Goal: Communication & Community: Answer question/provide support

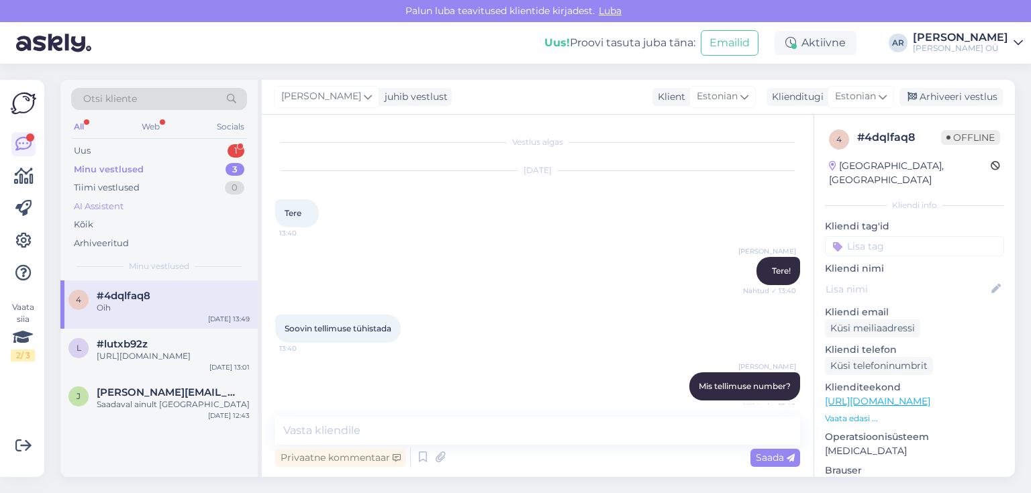
scroll to position [819, 0]
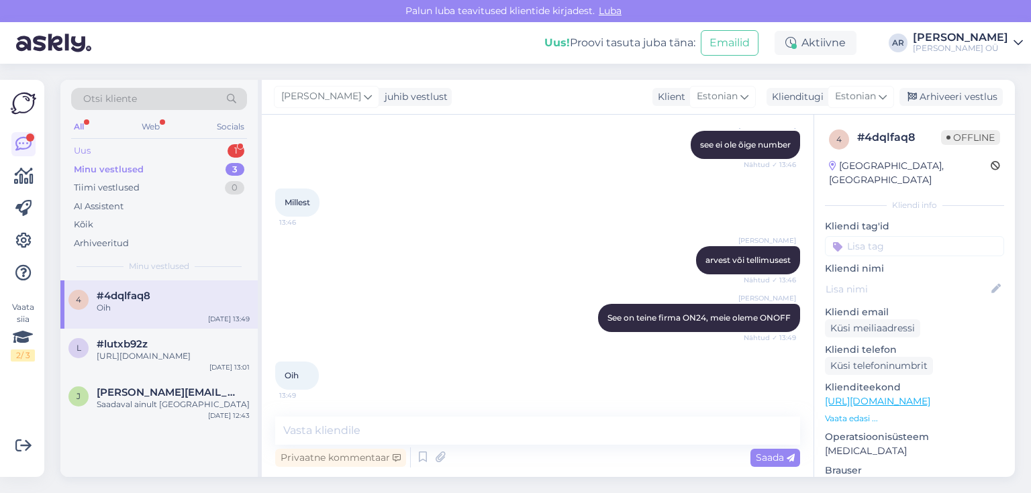
click at [161, 148] on div "Uus 1" at bounding box center [159, 151] width 176 height 19
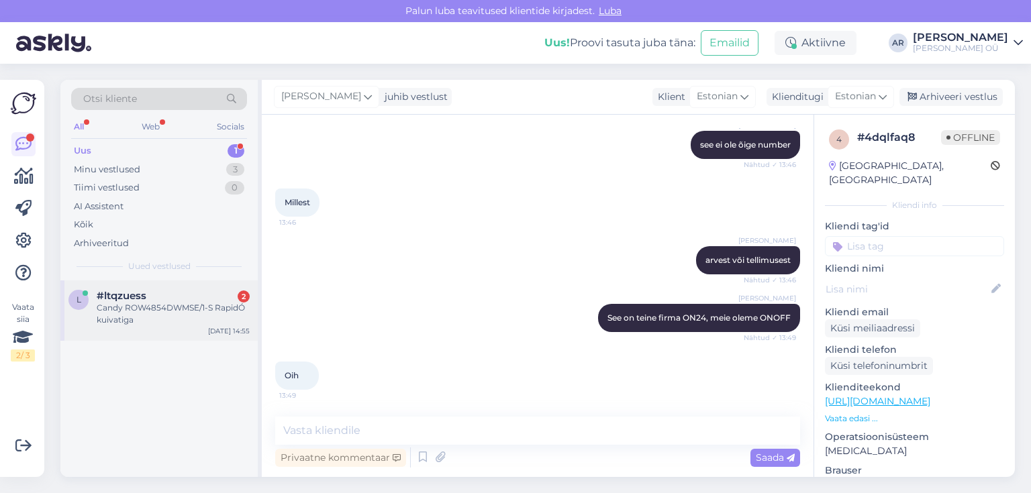
click at [193, 294] on div "#ltqzuess 2" at bounding box center [173, 296] width 153 height 12
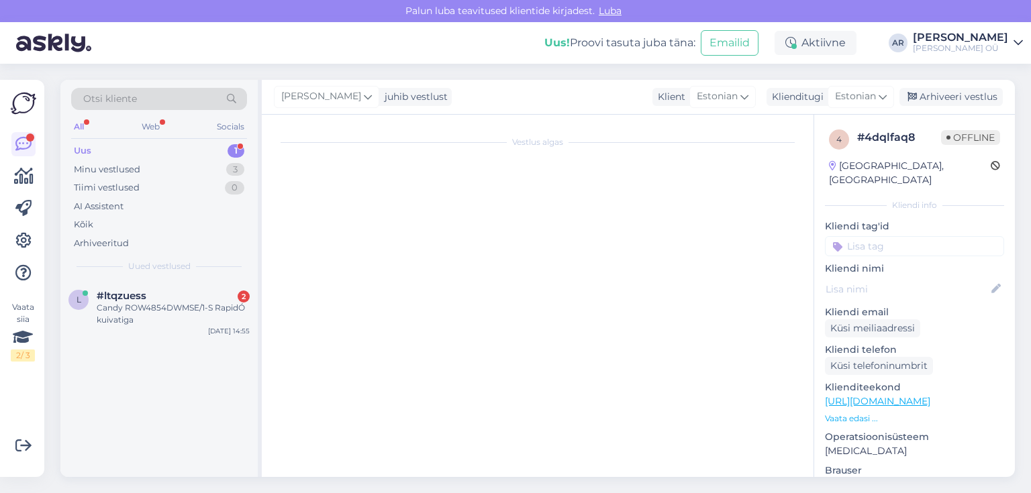
scroll to position [0, 0]
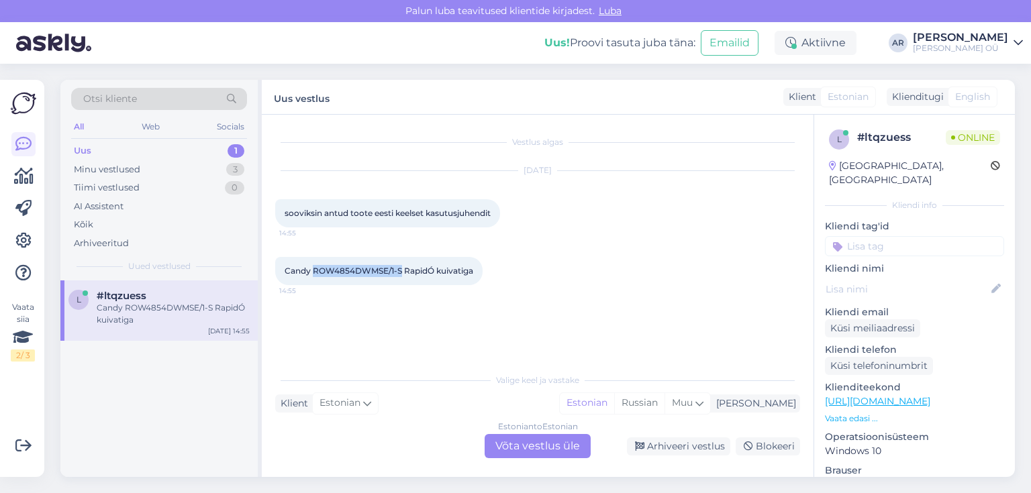
drag, startPoint x: 397, startPoint y: 270, endPoint x: 314, endPoint y: 267, distance: 83.2
click at [314, 267] on span "Candy ROW4854DWMSE/1-S RapidÓ kuivatiga" at bounding box center [378, 271] width 189 height 10
copy span "ROW4854DWMSE/1-S"
click at [311, 271] on span "Candy ROW4854DWMSE/1-S RapidÓ kuivatiga" at bounding box center [378, 271] width 189 height 10
drag, startPoint x: 309, startPoint y: 271, endPoint x: 284, endPoint y: 271, distance: 24.8
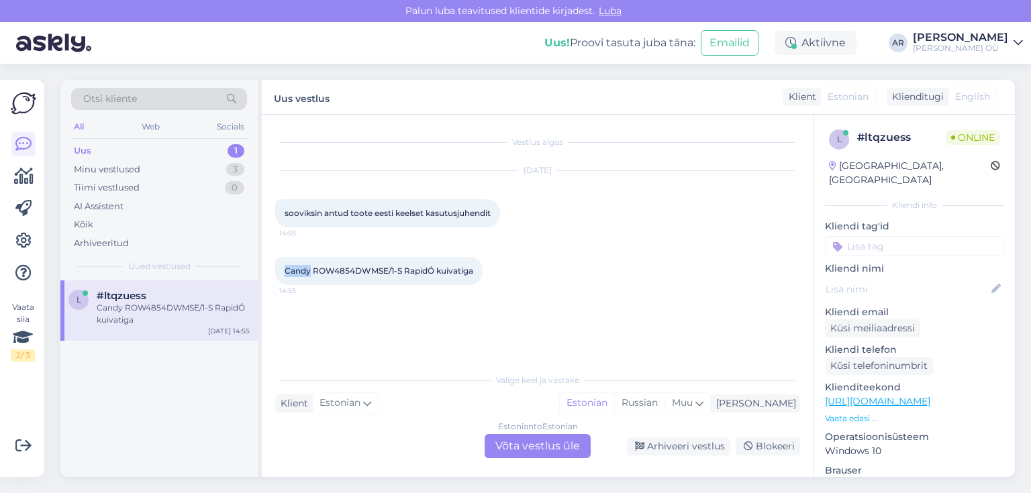
click at [284, 271] on span "Candy ROW4854DWMSE/1-S RapidÓ kuivatiga" at bounding box center [378, 271] width 189 height 10
click at [863, 395] on link "[URL][DOMAIN_NAME]" at bounding box center [877, 401] width 105 height 12
click at [432, 272] on span "Candy ROW4854DWMSE/1-S RapidÓ kuivatiga" at bounding box center [378, 271] width 189 height 10
drag, startPoint x: 436, startPoint y: 270, endPoint x: 286, endPoint y: 266, distance: 149.7
click at [286, 266] on span "Candy ROW4854DWMSE/1-S RapidÓ kuivatiga" at bounding box center [378, 271] width 189 height 10
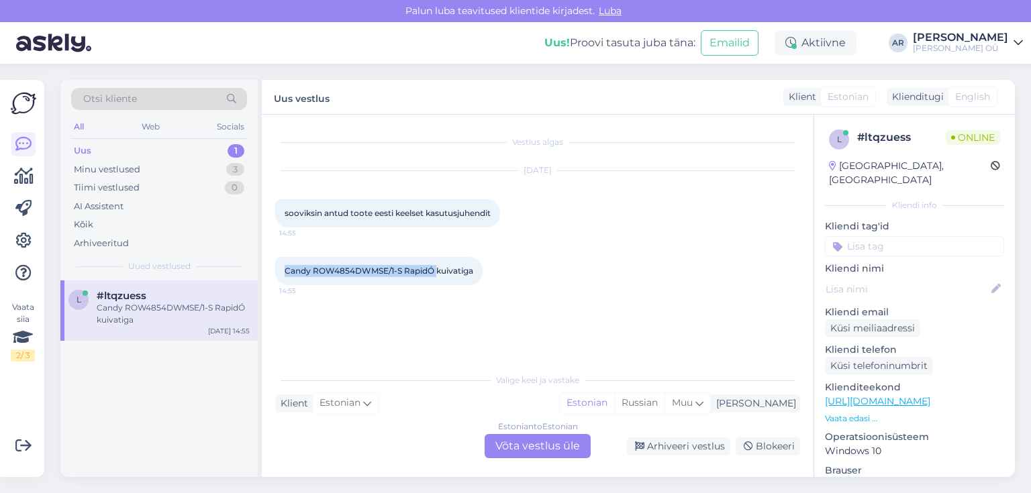
copy span "Candy ROW4854DWMSE/1-S RapidÓ"
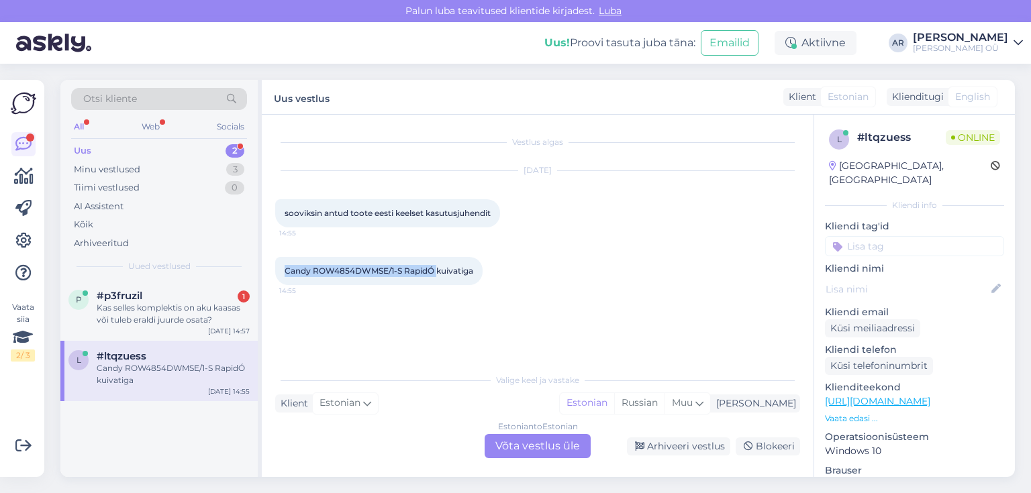
click at [394, 282] on div "Candy ROW4854DWMSE/1-S RapidÓ kuivatiga 14:55" at bounding box center [378, 271] width 207 height 28
drag, startPoint x: 435, startPoint y: 270, endPoint x: 281, endPoint y: 254, distance: 155.1
click at [281, 254] on div "Candy ROW4854DWMSE/1-S RapidÓ kuivatiga 14:55" at bounding box center [537, 271] width 525 height 58
copy span "Candy ROW4854DWMSE/1-S RapidÓ"
click at [192, 306] on div "Kas selles komplektis on aku kaasas või tuleb eraldi juurde osata?" at bounding box center [173, 314] width 153 height 24
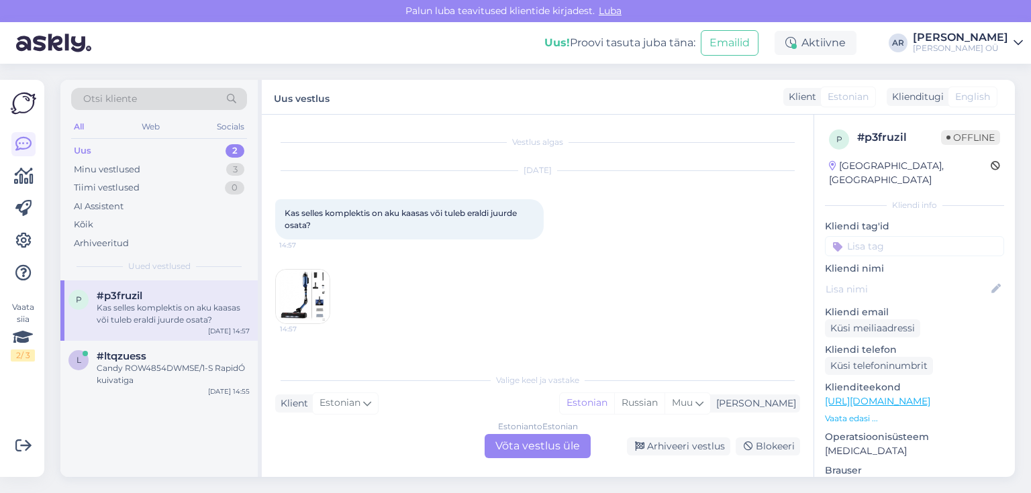
click at [309, 291] on img at bounding box center [303, 297] width 54 height 54
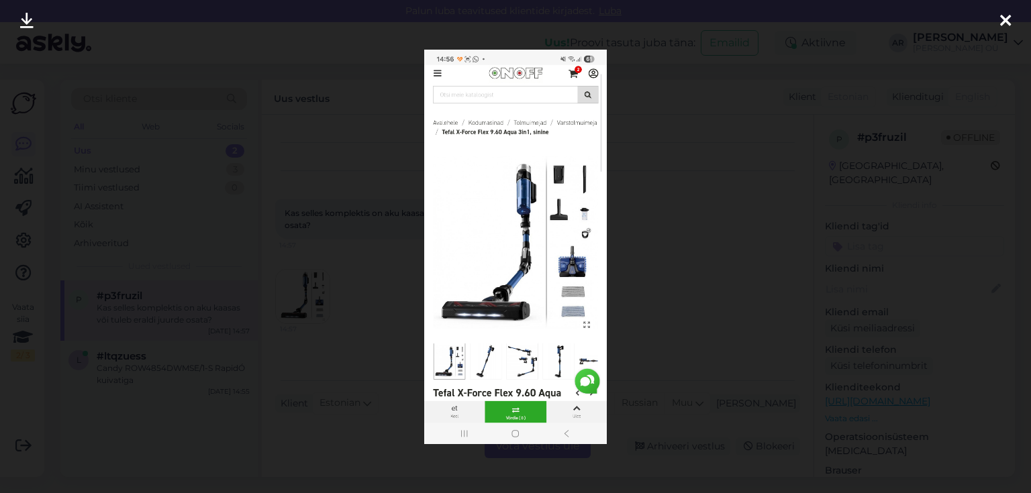
click at [641, 270] on div at bounding box center [515, 246] width 1031 height 493
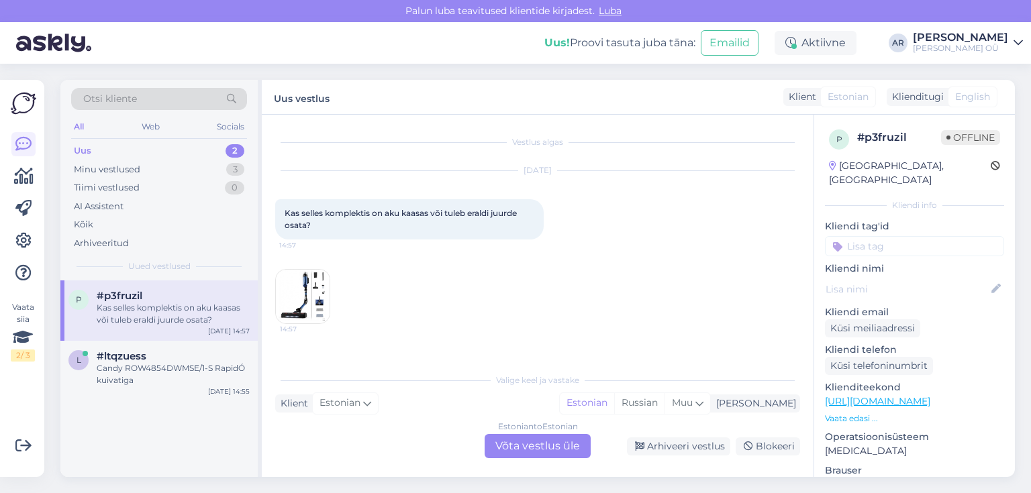
click at [930, 395] on link "[URL][DOMAIN_NAME]" at bounding box center [877, 401] width 105 height 12
click at [529, 456] on div "Estonian to Estonian Võta vestlus üle" at bounding box center [537, 446] width 106 height 24
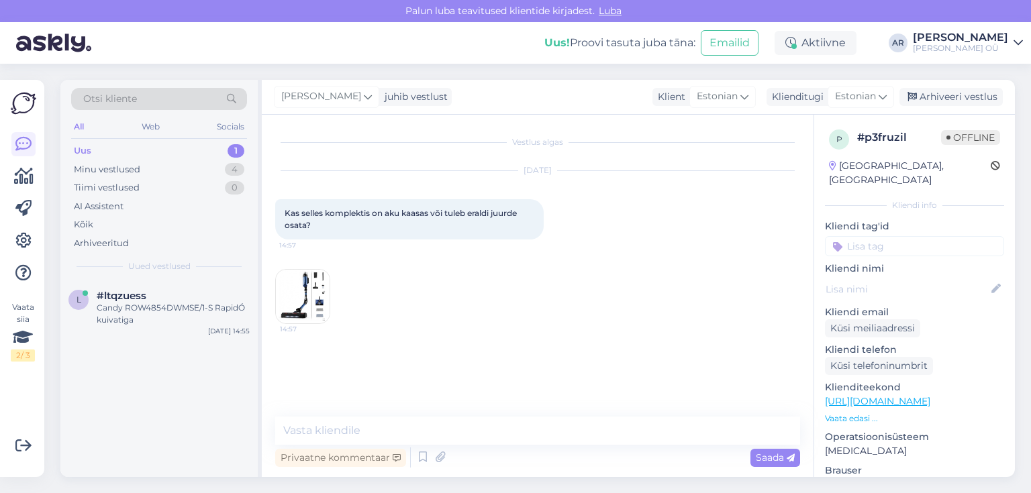
click at [439, 411] on div "Vestlus algas [DATE] Kas selles komplektis on aku kaasas või tuleb eraldi juurd…" at bounding box center [538, 296] width 552 height 362
click at [440, 419] on textarea at bounding box center [537, 431] width 525 height 28
type textarea "[PERSON_NAME]"
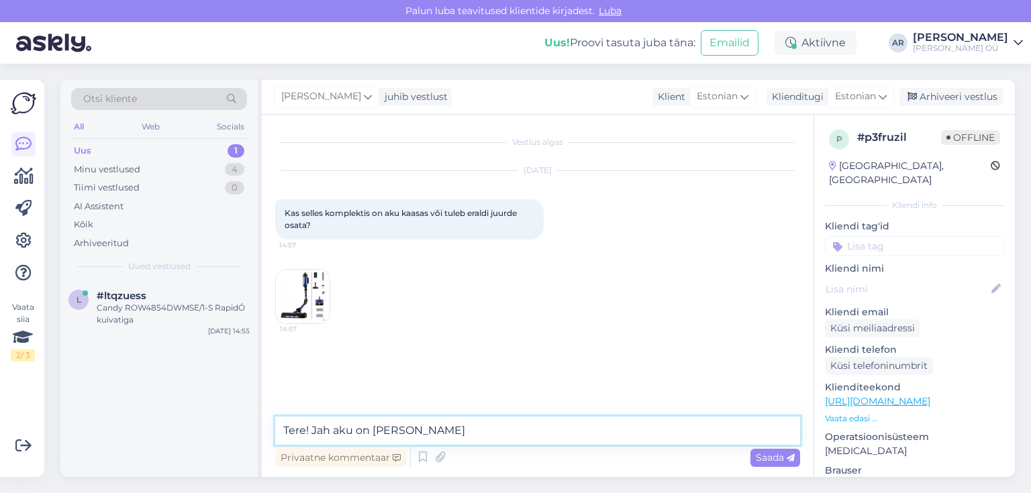
type textarea "Tere! Jah aku on kaasas"
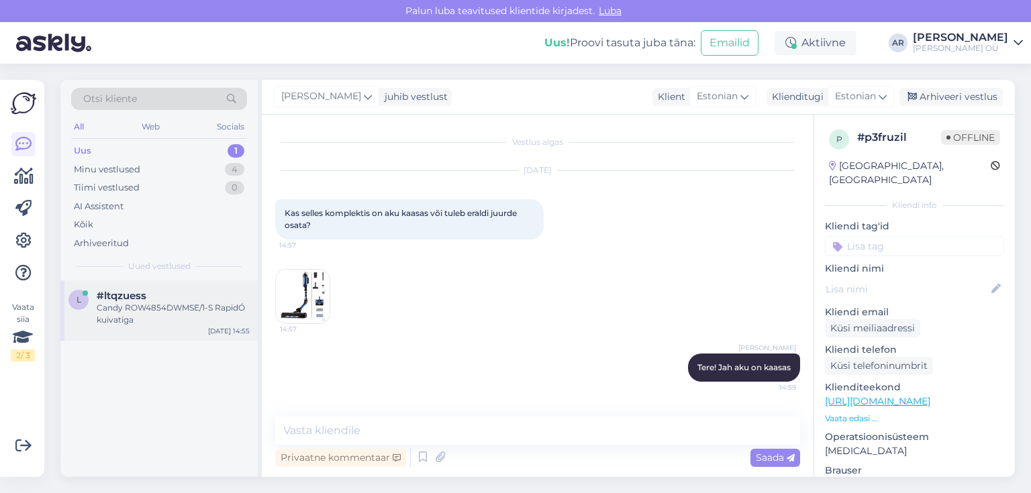
click at [152, 309] on div "Candy ROW4854DWMSE/1-S RapidÓ kuivatiga" at bounding box center [173, 314] width 153 height 24
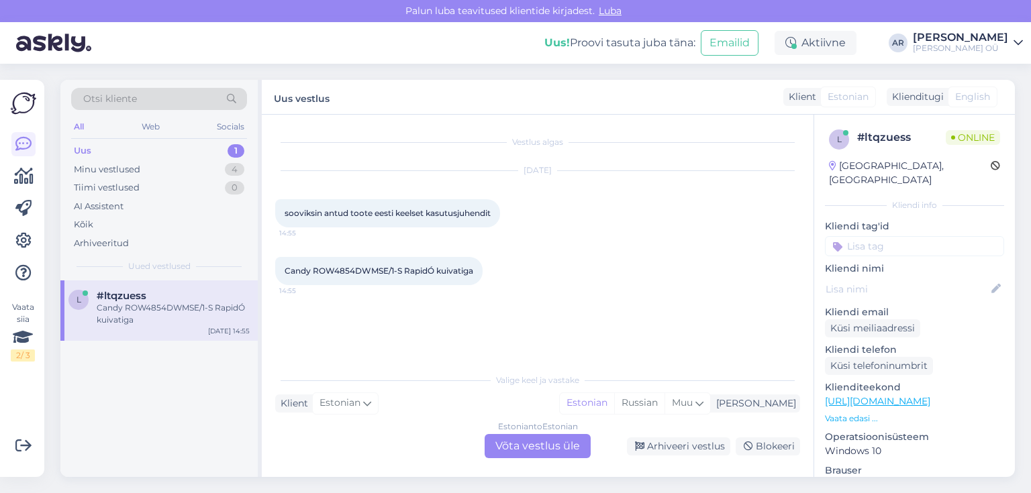
click at [510, 452] on div "Estonian to Estonian Võta vestlus üle" at bounding box center [537, 446] width 106 height 24
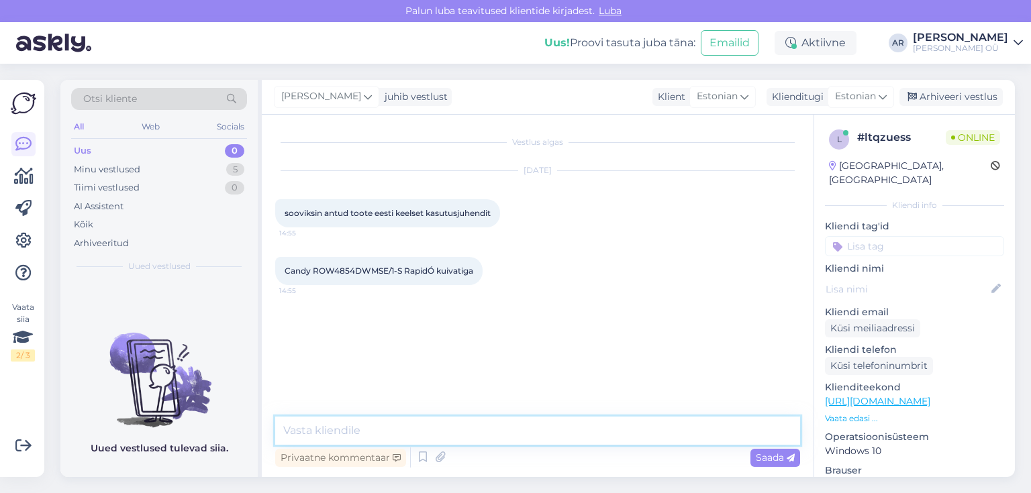
click at [440, 437] on textarea at bounding box center [537, 431] width 525 height 28
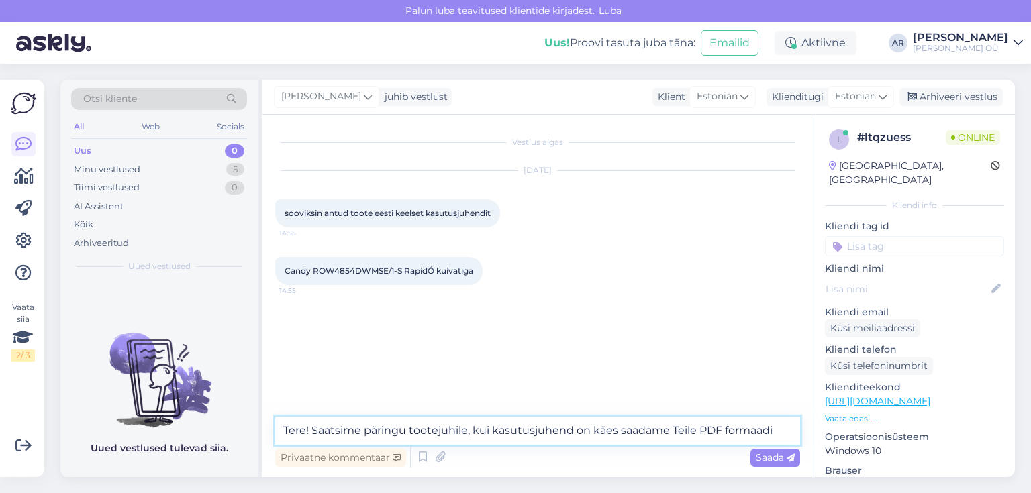
type textarea "Tere! Saatsime päringu tootejuhile, kui kasutusjuhend on käes saadame Teile PDF…"
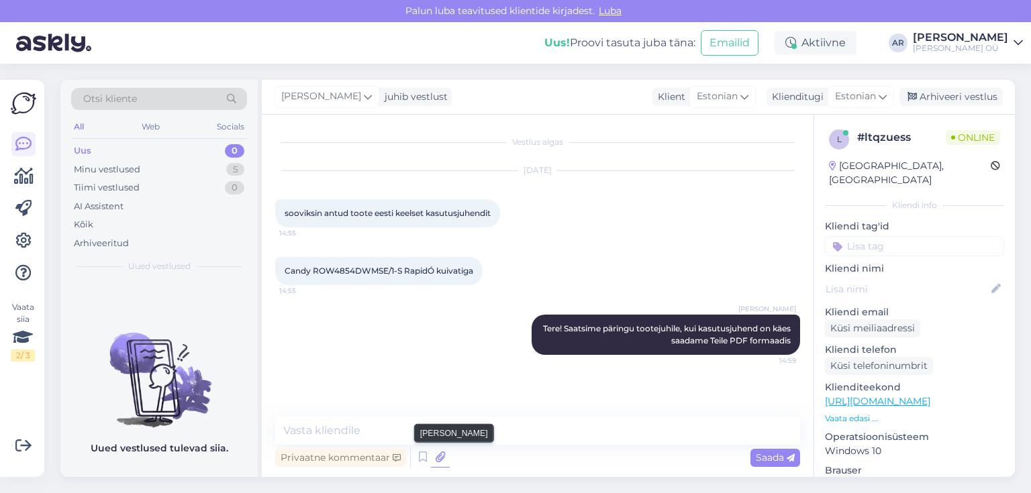
click at [438, 459] on icon at bounding box center [440, 458] width 19 height 20
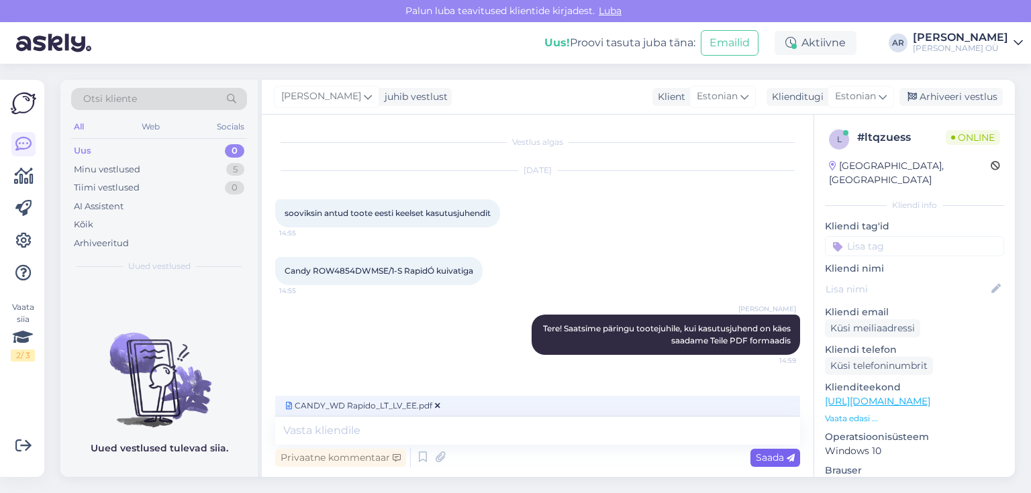
click at [786, 459] on icon at bounding box center [790, 458] width 8 height 8
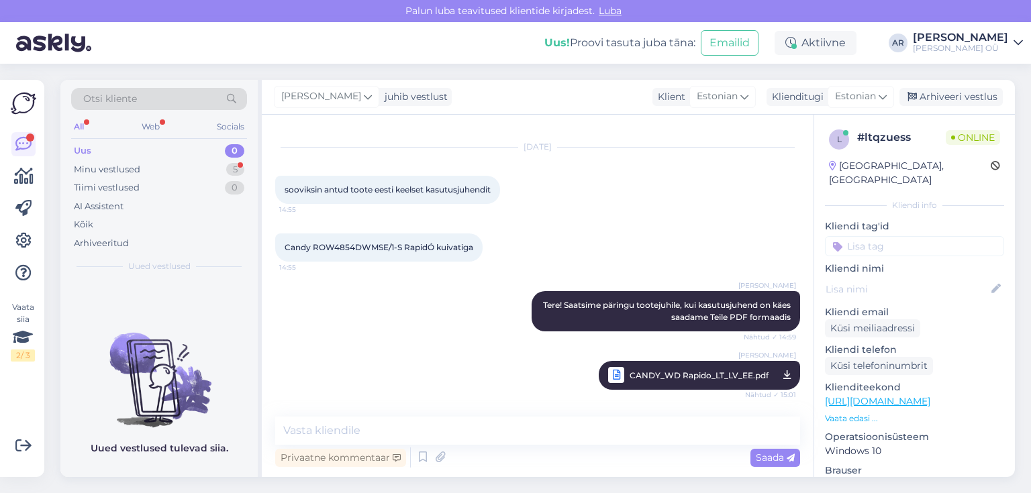
scroll to position [81, 0]
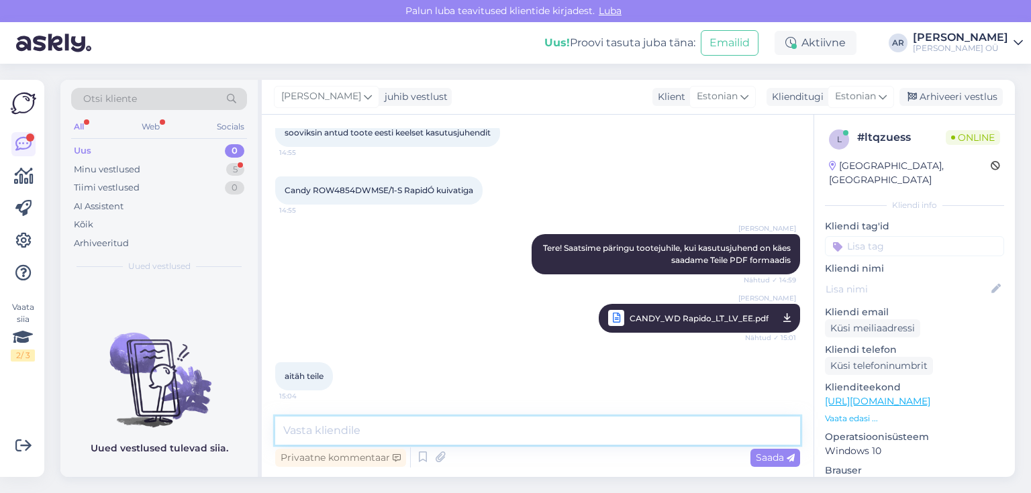
click at [370, 435] on textarea at bounding box center [537, 431] width 525 height 28
type textarea "Palun!"
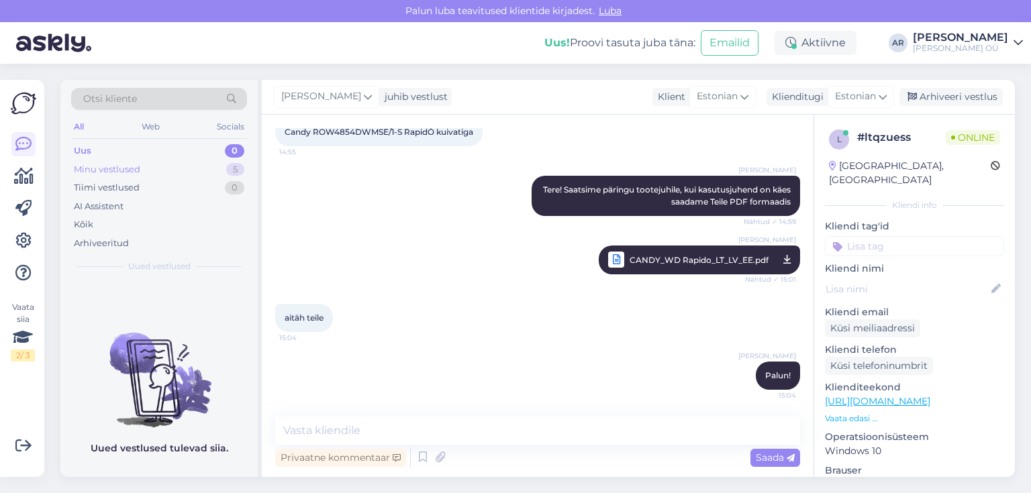
click at [181, 170] on div "Minu vestlused 5" at bounding box center [159, 169] width 176 height 19
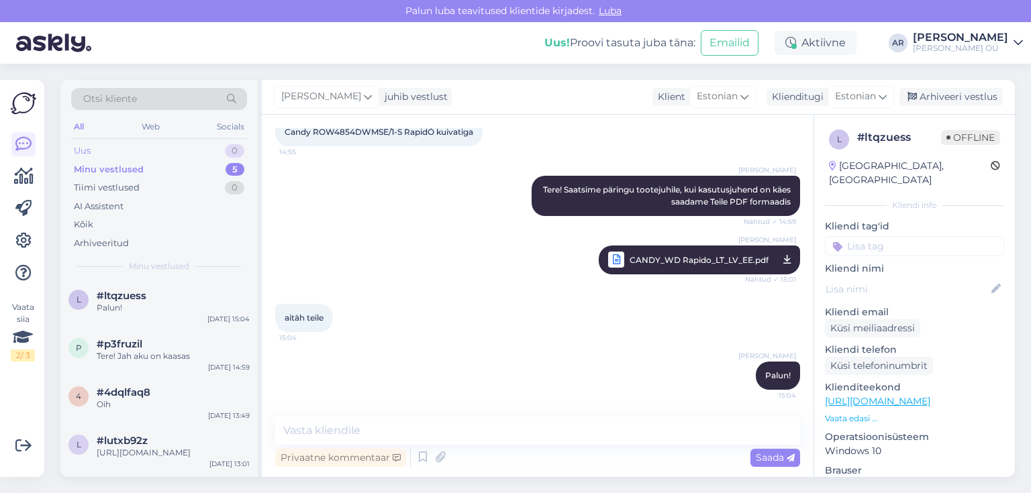
click at [110, 150] on div "Uus 0" at bounding box center [159, 151] width 176 height 19
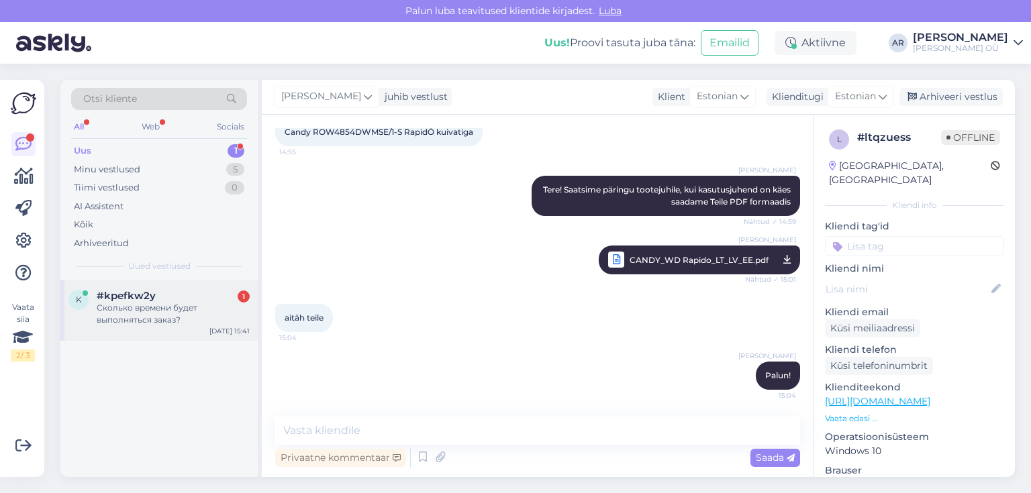
click at [145, 327] on div "k #kpefkw2y 1 Сколько времени будет выполняться заказ? [DATE] 15:41" at bounding box center [158, 310] width 197 height 60
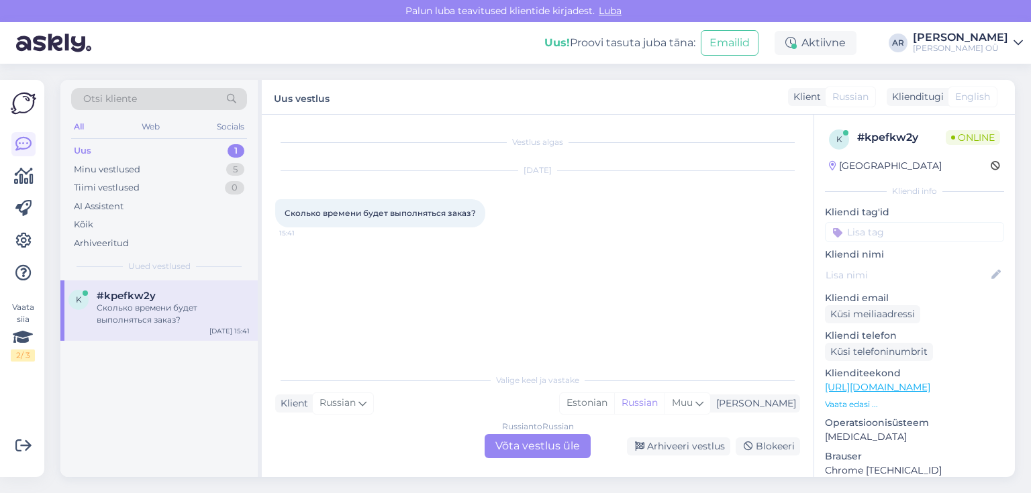
click at [492, 443] on div "Russian to Russian Võta vestlus üle" at bounding box center [537, 446] width 106 height 24
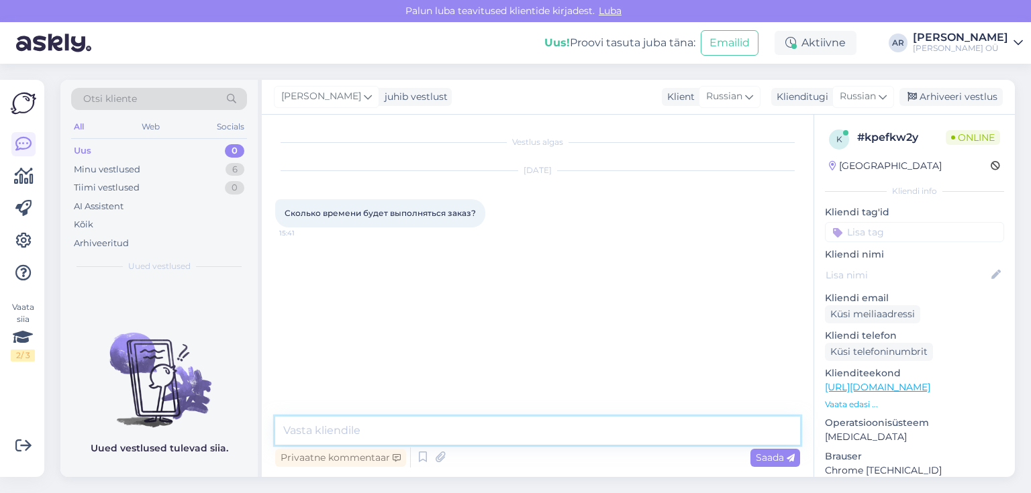
click at [464, 427] on textarea at bounding box center [537, 431] width 525 height 28
type textarea "Здравствуйте! Какой номер заказа"
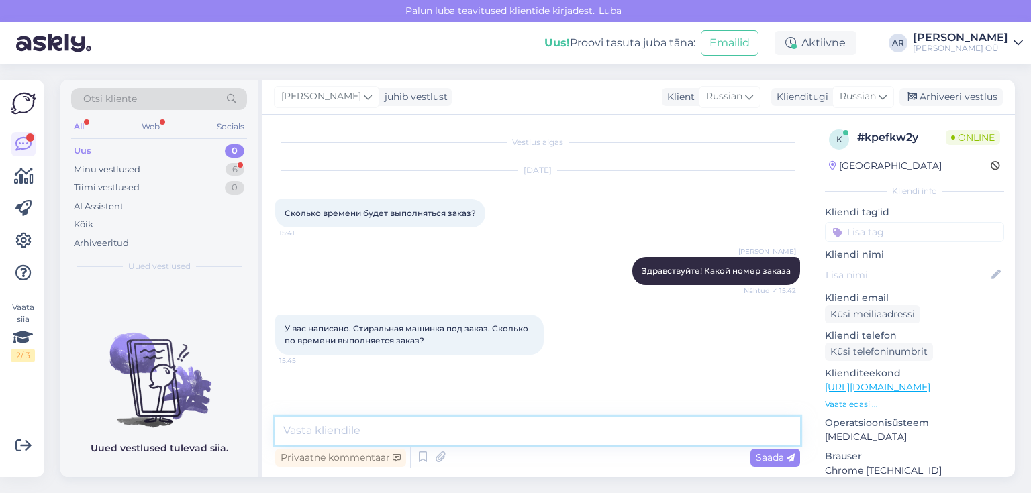
click at [293, 435] on textarea at bounding box center [537, 431] width 525 height 28
type textarea "п"
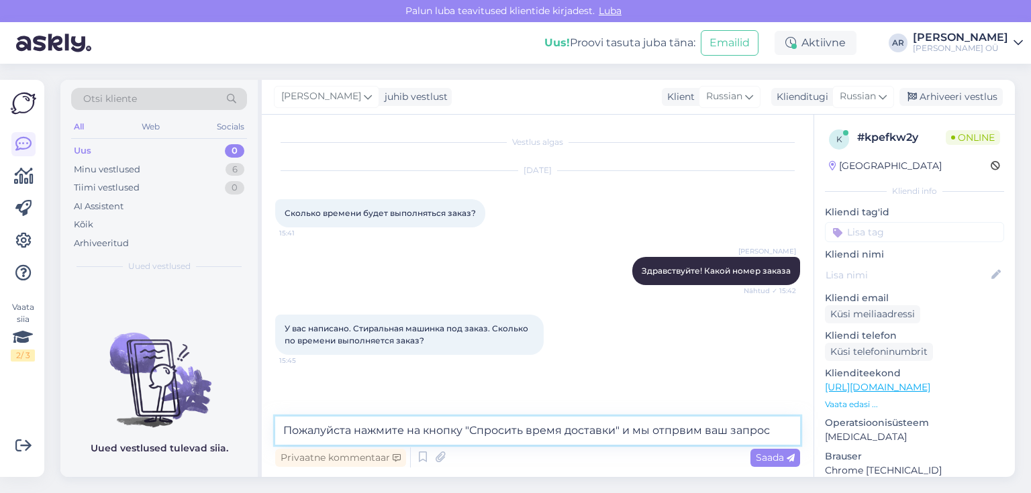
click at [677, 432] on textarea "Пожалуйста нажмите на кнопку "Спросить время доставки" и мы отпрвим ваш запрос" at bounding box center [537, 431] width 525 height 28
click at [773, 433] on textarea "Пожалуйста нажмите на кнопку "Спросить время доставки" и мы отправим ваш запрос" at bounding box center [537, 431] width 525 height 28
click at [791, 427] on textarea "Пожалуйста нажмите на кнопку "Спросить время доставки" и мы отправим ваш запрос" at bounding box center [537, 431] width 525 height 28
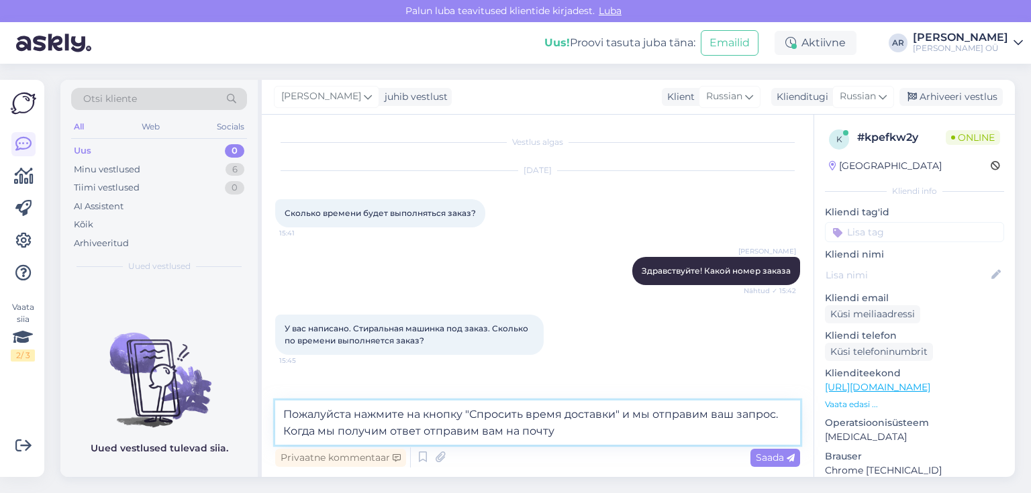
drag, startPoint x: 571, startPoint y: 431, endPoint x: 282, endPoint y: 413, distance: 289.1
click at [282, 413] on textarea "Пожалуйста нажмите на кнопку "Спросить время доставки" и мы отправим ваш запрос…" at bounding box center [537, 423] width 525 height 44
paste textarea "2025100783950"
type textarea "2025100783950"
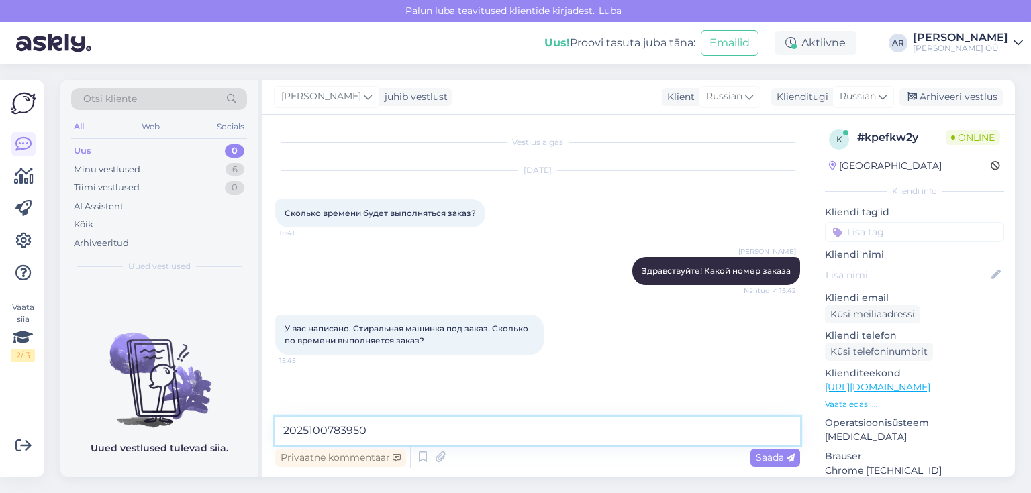
click at [370, 433] on textarea "2025100783950" at bounding box center [537, 431] width 525 height 28
click at [349, 427] on textarea "Пожалу" at bounding box center [537, 431] width 525 height 28
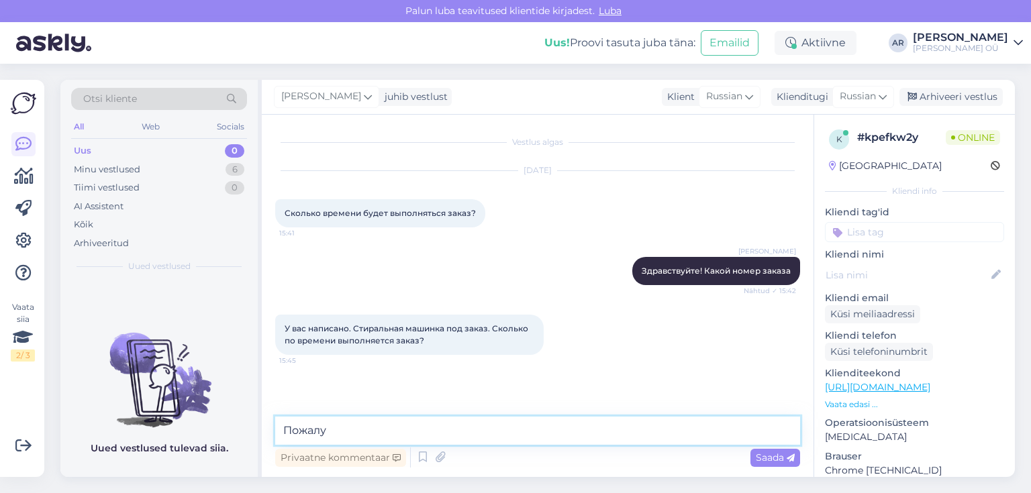
click at [349, 427] on textarea "Пожалу" at bounding box center [537, 431] width 525 height 28
paste textarea "йста, нажмите кнопку «Спросить время доставки» — мы отправим ваш запрос. Как то…"
type textarea "Пожалуйста, нажмите кнопку «Спросить время доставки» — мы отправим ваш запрос. …"
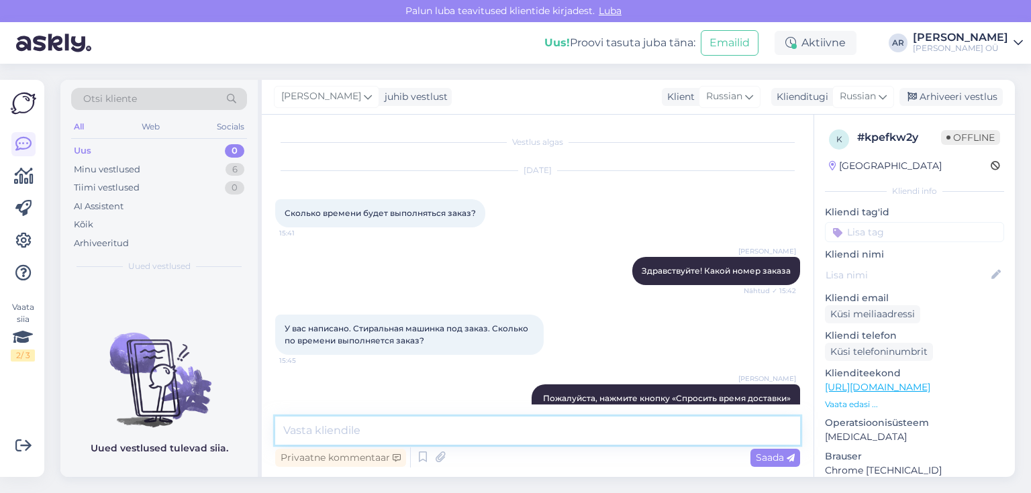
scroll to position [46, 0]
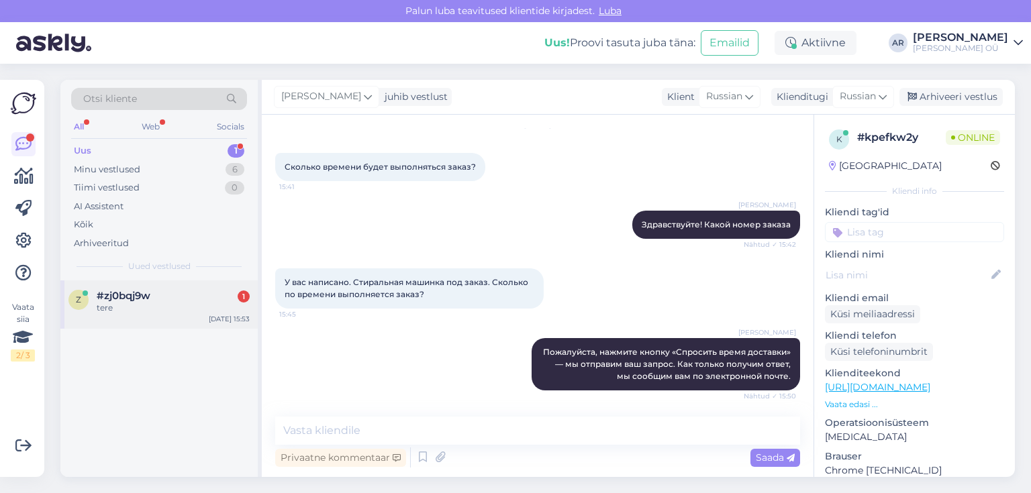
click at [176, 309] on div "tere" at bounding box center [173, 308] width 153 height 12
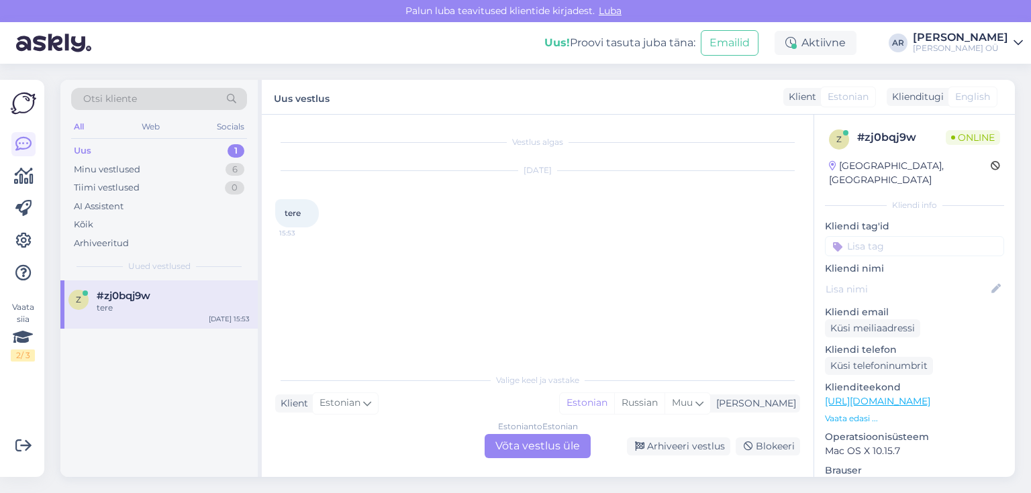
click at [526, 435] on div "Estonian to Estonian Võta vestlus üle" at bounding box center [537, 446] width 106 height 24
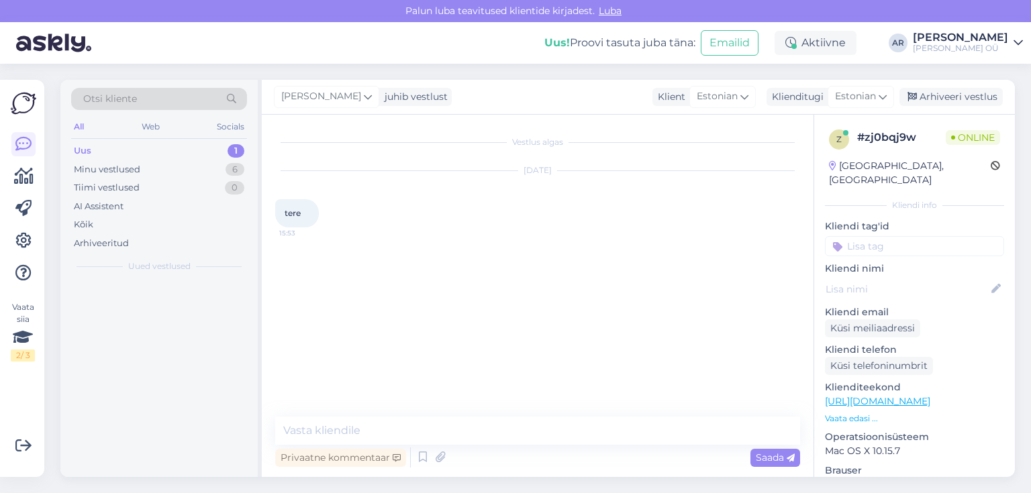
click at [523, 451] on div "Privaatne kommentaar Saada" at bounding box center [537, 457] width 525 height 25
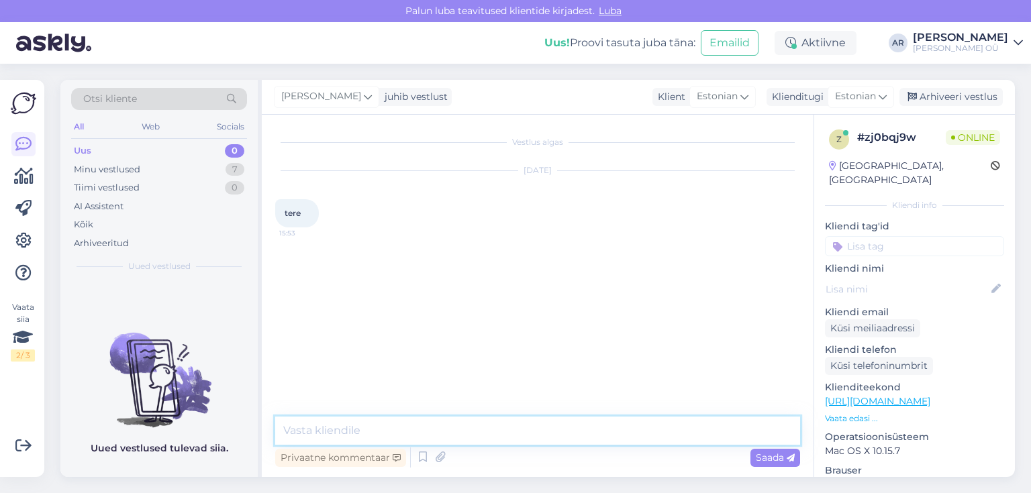
click at [469, 419] on textarea at bounding box center [537, 431] width 525 height 28
type textarea "Tere!"
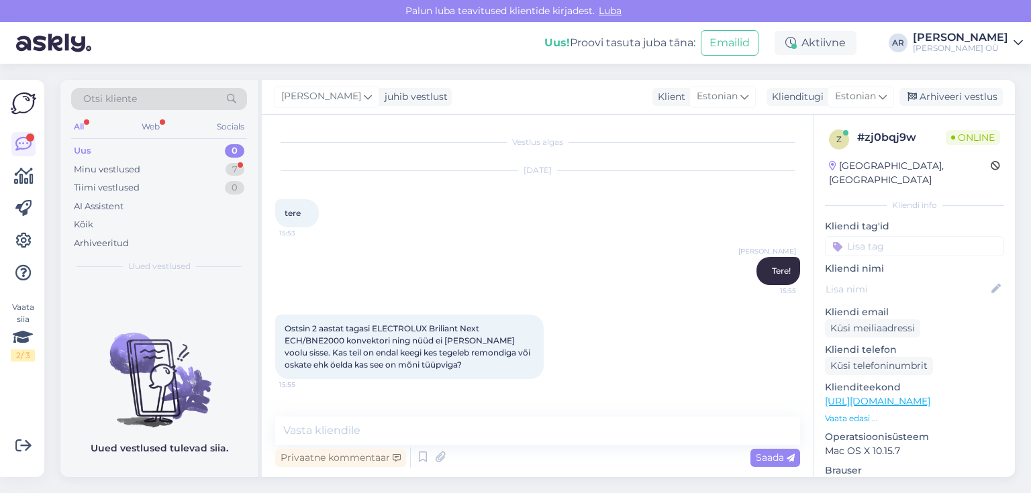
click at [504, 413] on div "Vestlus algas [DATE] tere 15:53 [PERSON_NAME] Tere! 15:55 Ostsin 2 aastat tagas…" at bounding box center [538, 296] width 552 height 362
click at [503, 419] on textarea at bounding box center [537, 431] width 525 height 28
paste textarea "OÜ Sevi Kodukaubad [STREET_ADDRESS][GEOGRAPHIC_DATA]: E-R 9-17, L 10-15 e-mail:…"
type textarea "OÜ Sevi Kodukaubad [STREET_ADDRESS][GEOGRAPHIC_DATA]: E-R 9-17, L 10-15 e-mail:…"
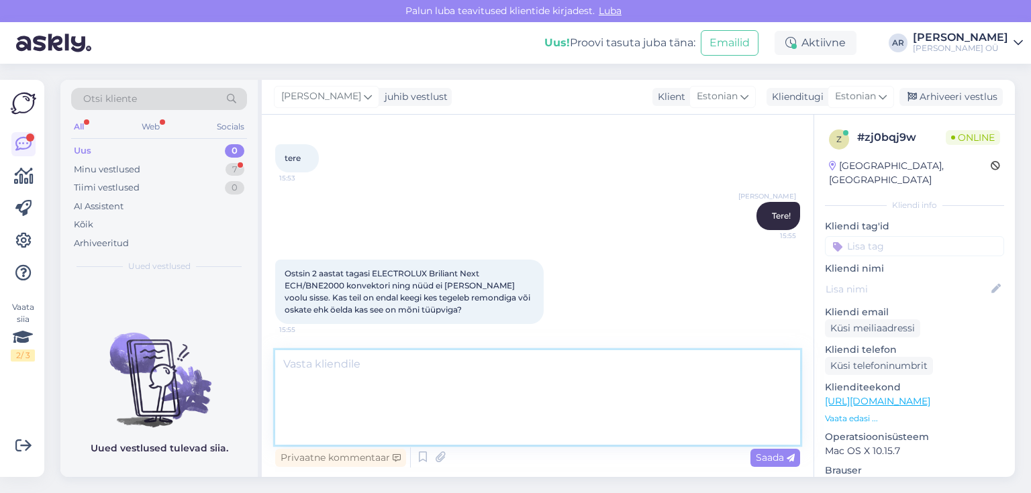
scroll to position [95, 0]
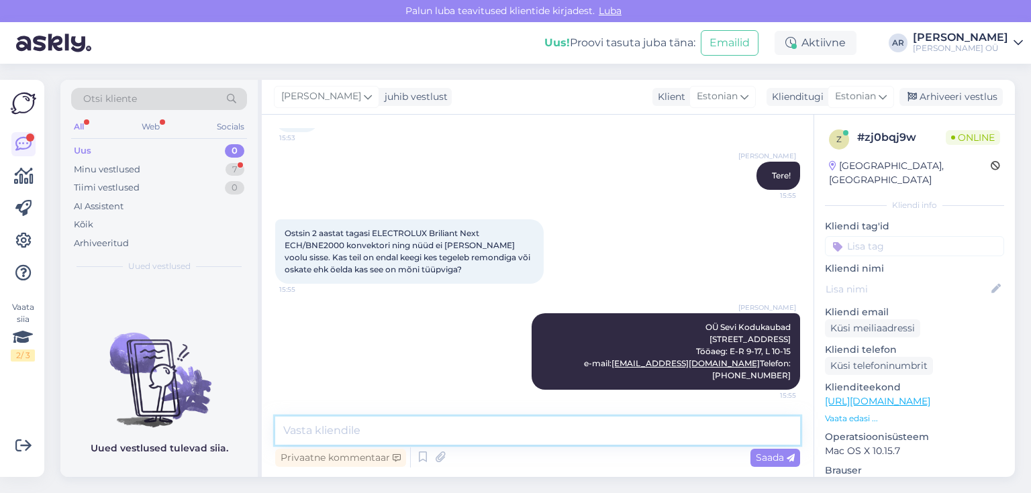
click at [448, 419] on textarea at bounding box center [537, 431] width 525 height 28
click at [337, 431] on textarea "Palume oöörduda ametlikku" at bounding box center [537, 431] width 525 height 28
click at [469, 433] on textarea "Palume pöörduda ametlikku" at bounding box center [537, 431] width 525 height 28
click at [481, 440] on textarea "Palume pöörduda ametlikku hooldus partneri [PERSON_NAME]" at bounding box center [537, 431] width 525 height 28
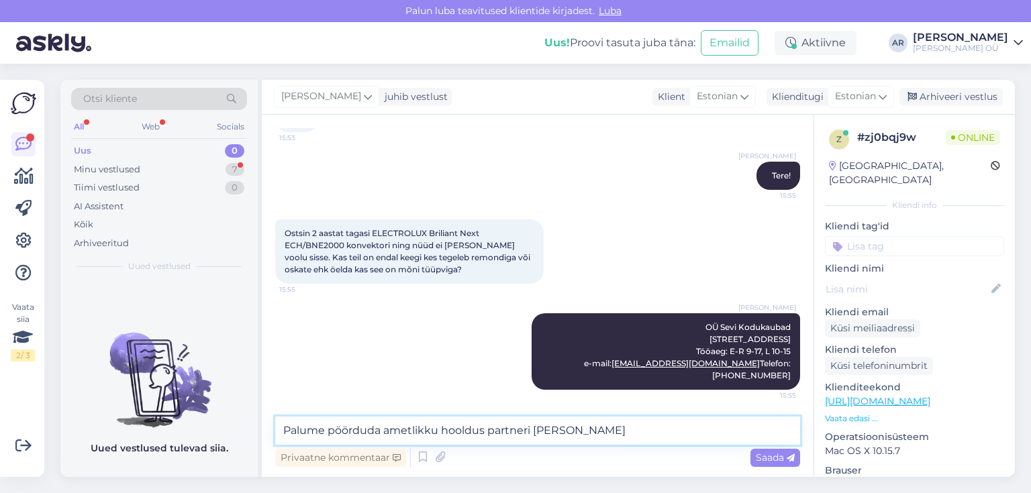
click at [481, 440] on textarea "Palume pöörduda ametlikku hooldus partneri [PERSON_NAME]" at bounding box center [537, 431] width 525 height 28
type textarea "Palume pöörduda ametlikku hooldus partneri [PERSON_NAME]"
click at [582, 432] on textarea "Palume pöörduda ametlikku hooldus partneri [PERSON_NAME]" at bounding box center [537, 431] width 525 height 28
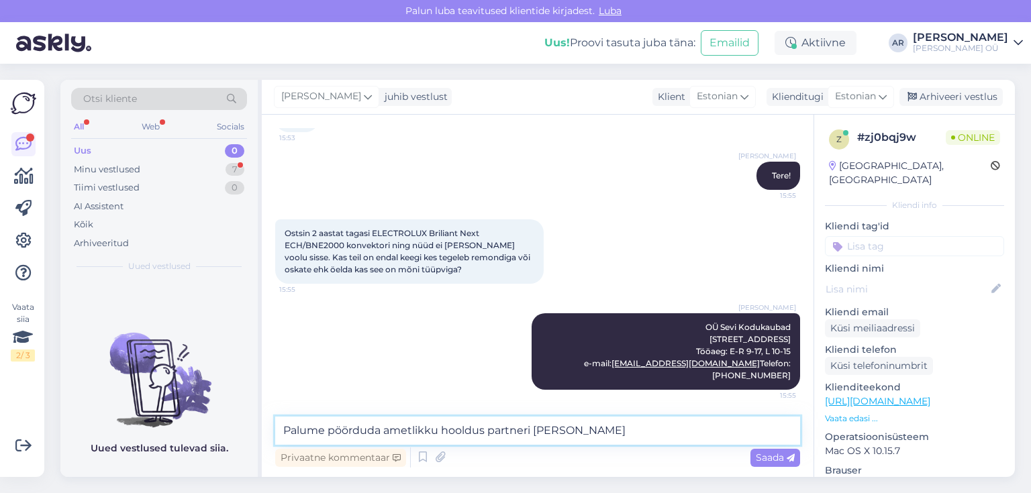
click at [582, 433] on textarea "Palume pöörduda ametlikku hooldus partneri [PERSON_NAME]" at bounding box center [537, 431] width 525 height 28
paste textarea "Palume pöörduda ametliku hoolduspartneri [PERSON_NAME]."
type textarea "Palume pöörduda ametliku hoolduspartneri [PERSON_NAME]."
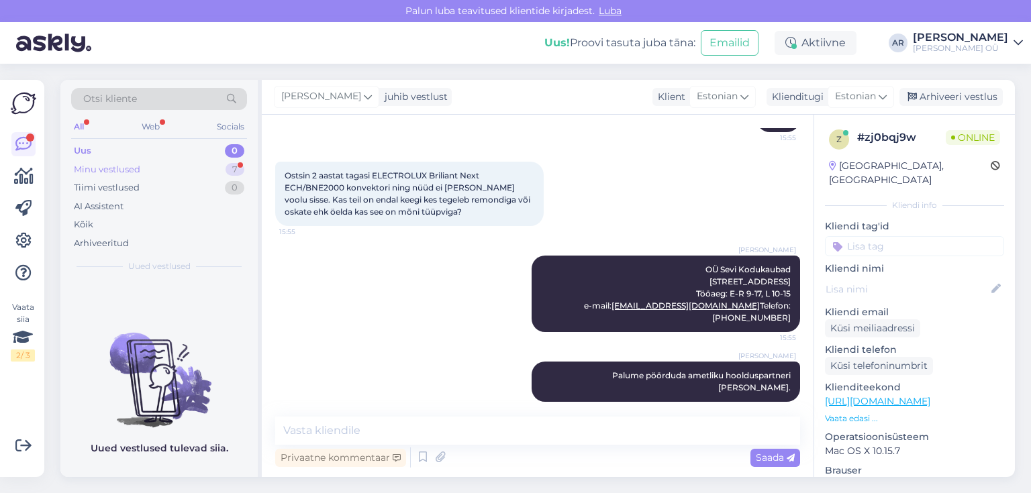
click at [140, 171] on div "Minu vestlused 7" at bounding box center [159, 169] width 176 height 19
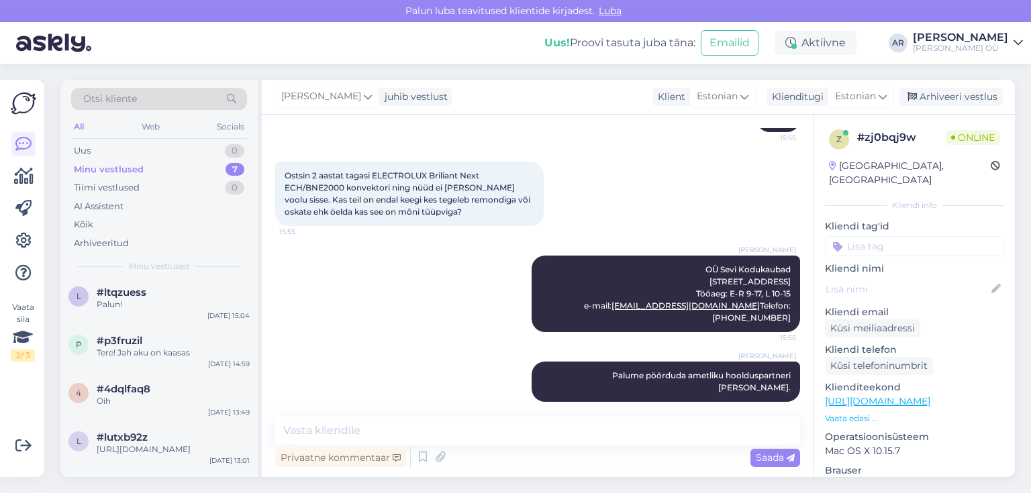
scroll to position [0, 0]
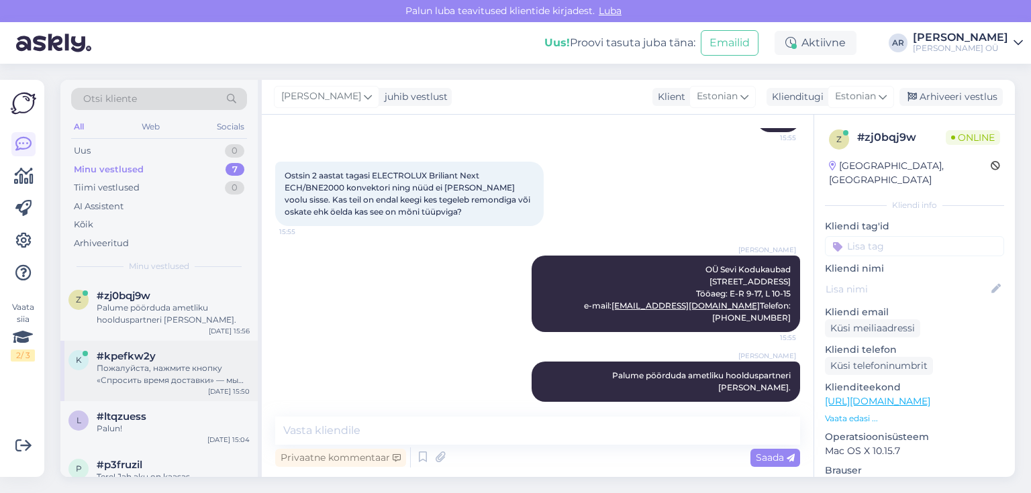
click at [182, 390] on div "k #kpefkw2y Пожалуйста, нажмите кнопку «Спросить время доставки» — мы отправим …" at bounding box center [158, 371] width 197 height 60
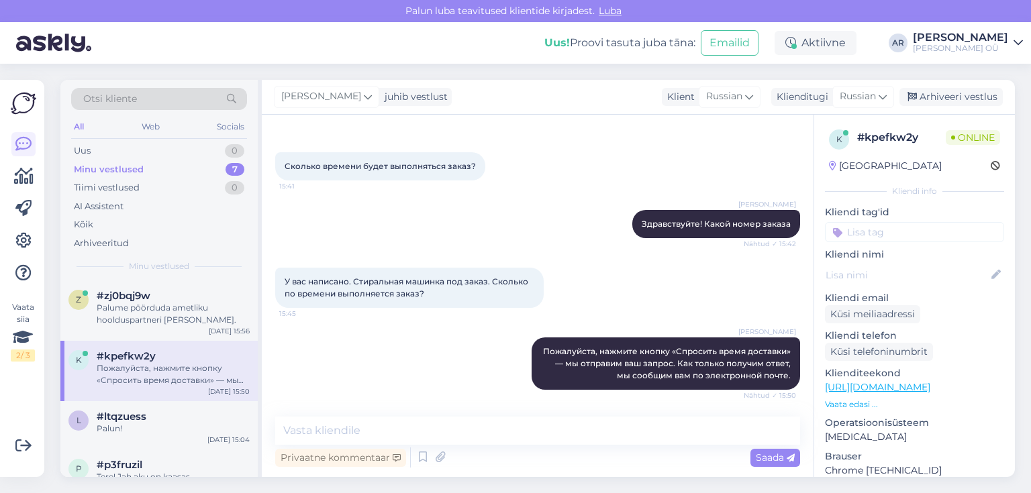
scroll to position [47, 0]
click at [132, 319] on div "Palume pöörduda ametliku hoolduspartneri [PERSON_NAME]." at bounding box center [173, 314] width 153 height 24
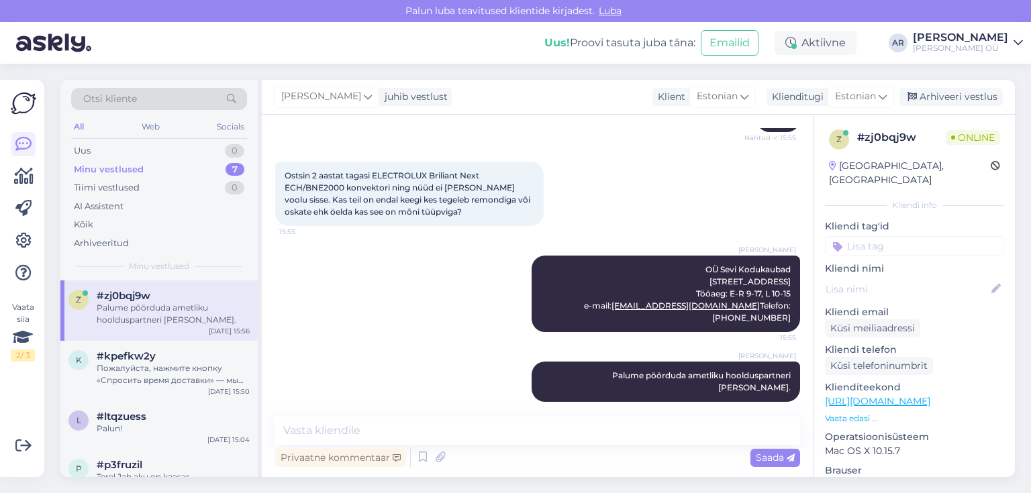
drag, startPoint x: 194, startPoint y: 314, endPoint x: 201, endPoint y: 317, distance: 8.1
click at [193, 315] on div "Palume pöörduda ametliku hoolduspartneri [PERSON_NAME]." at bounding box center [173, 314] width 153 height 24
click at [934, 98] on div "Arhiveeri vestlus" at bounding box center [950, 97] width 103 height 18
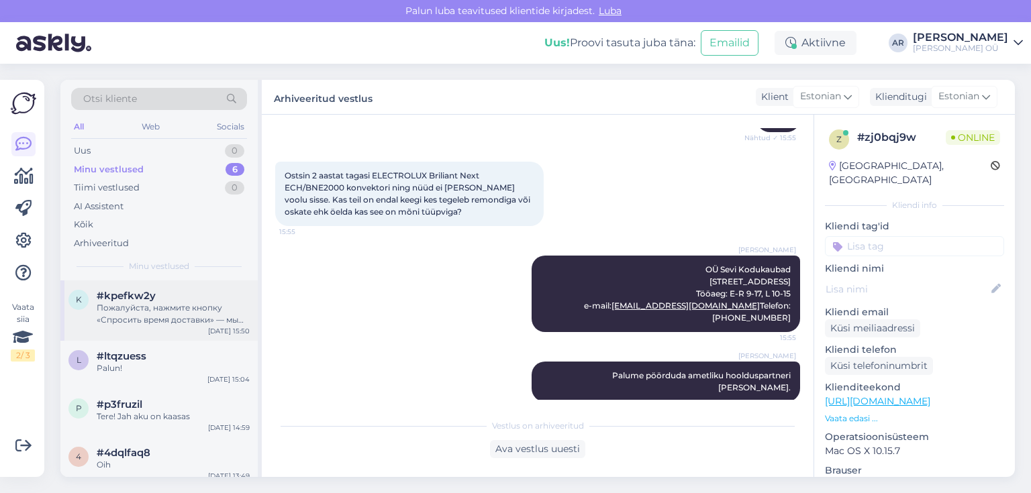
click at [193, 303] on div "Пожалуйста, нажмите кнопку «Спросить время доставки» — мы отправим ваш запрос. …" at bounding box center [173, 314] width 153 height 24
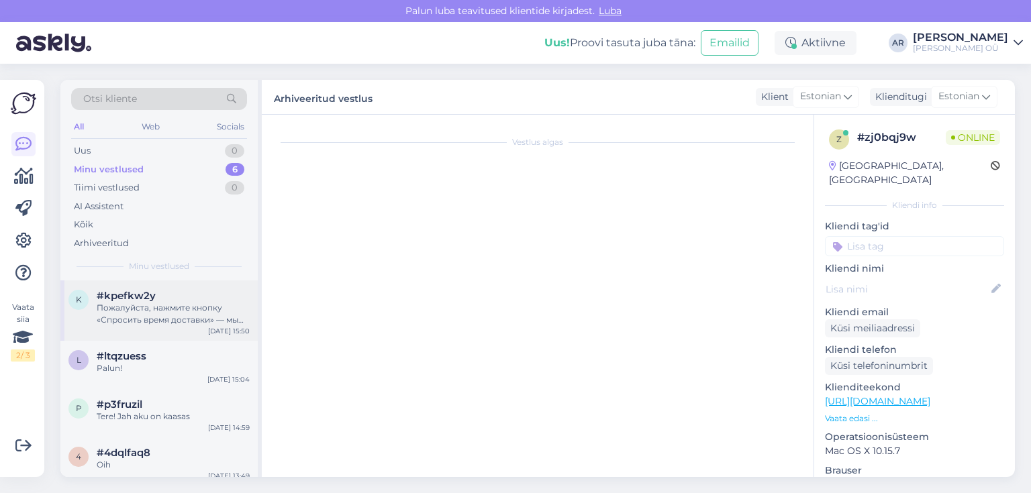
scroll to position [47, 0]
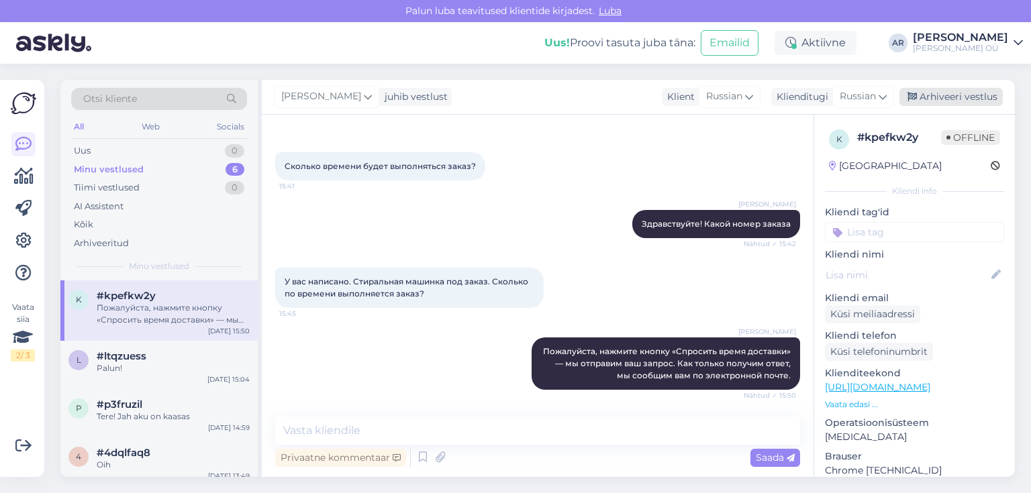
click at [927, 95] on div "Arhiveeri vestlus" at bounding box center [950, 97] width 103 height 18
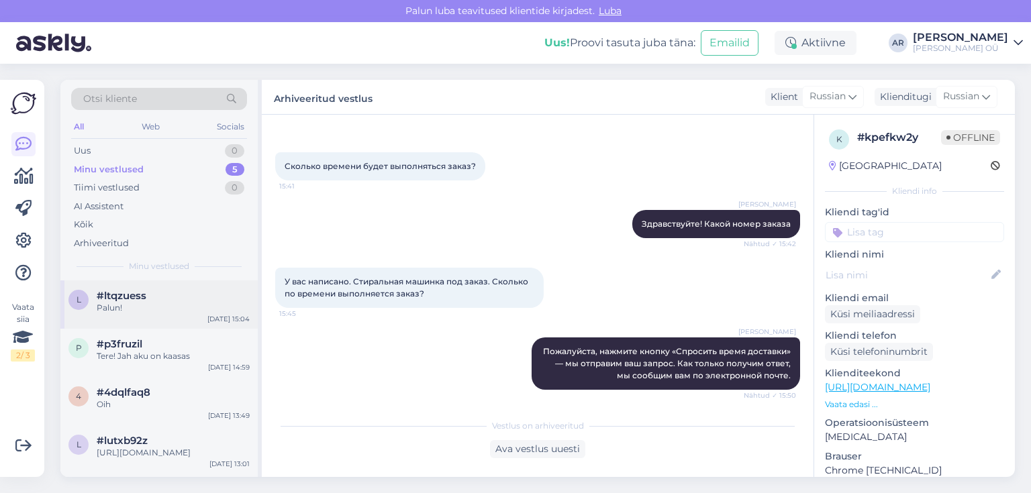
drag, startPoint x: 118, startPoint y: 327, endPoint x: 141, endPoint y: 315, distance: 25.5
click at [118, 327] on div "l #ltqzuess Palun! [DATE] 15:04" at bounding box center [158, 304] width 197 height 48
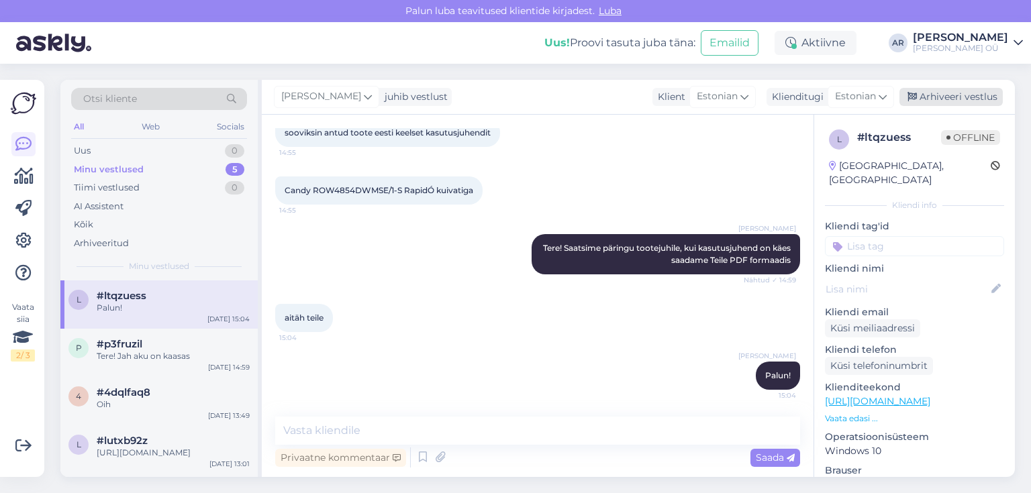
click at [942, 95] on div "Arhiveeri vestlus" at bounding box center [950, 97] width 103 height 18
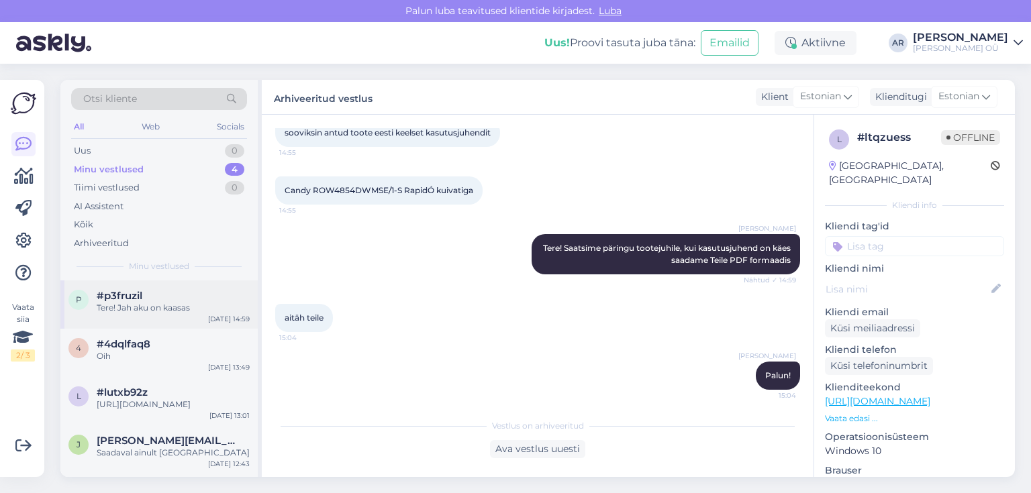
click at [168, 315] on div "p #p3fruzil Tere! Jah aku on kaasas [DATE] 14:59" at bounding box center [158, 304] width 197 height 48
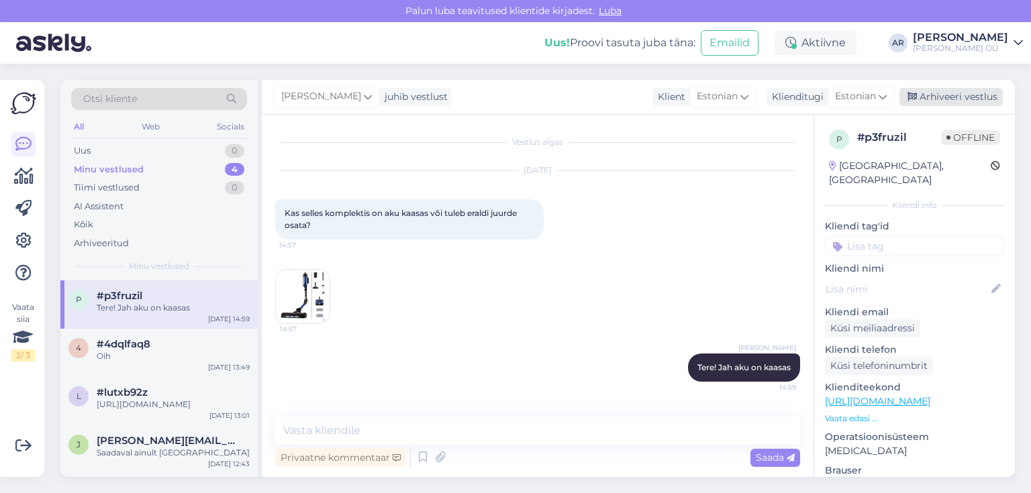
click at [935, 105] on div "Arhiveeri vestlus" at bounding box center [950, 97] width 103 height 18
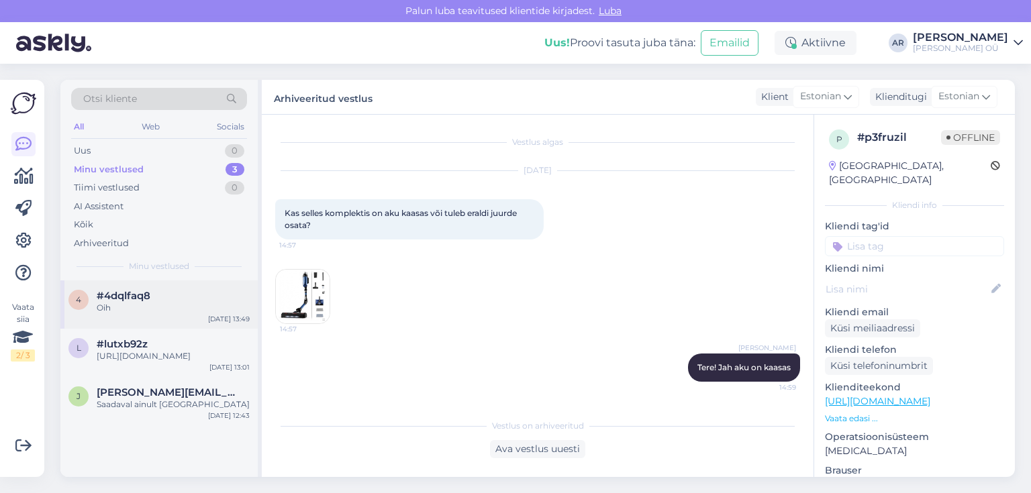
click at [125, 302] on div "Oih" at bounding box center [173, 308] width 153 height 12
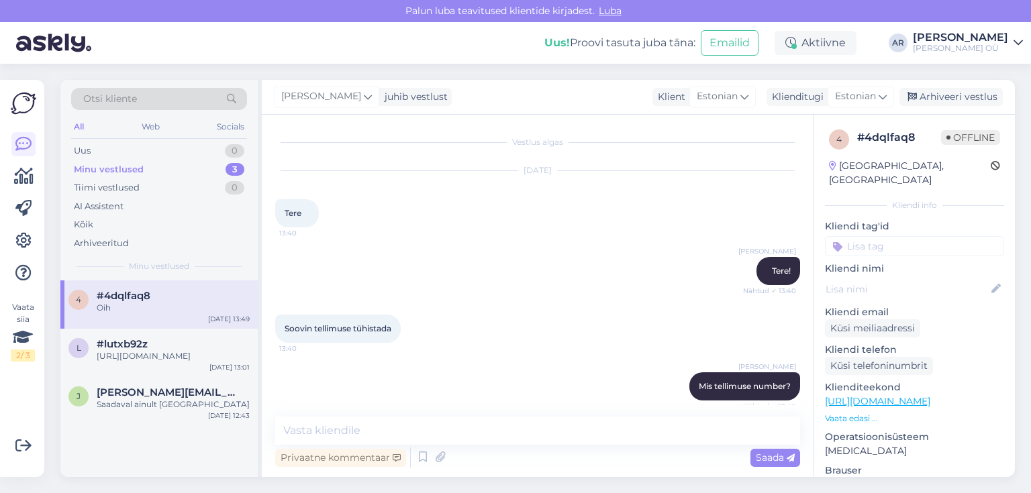
scroll to position [819, 0]
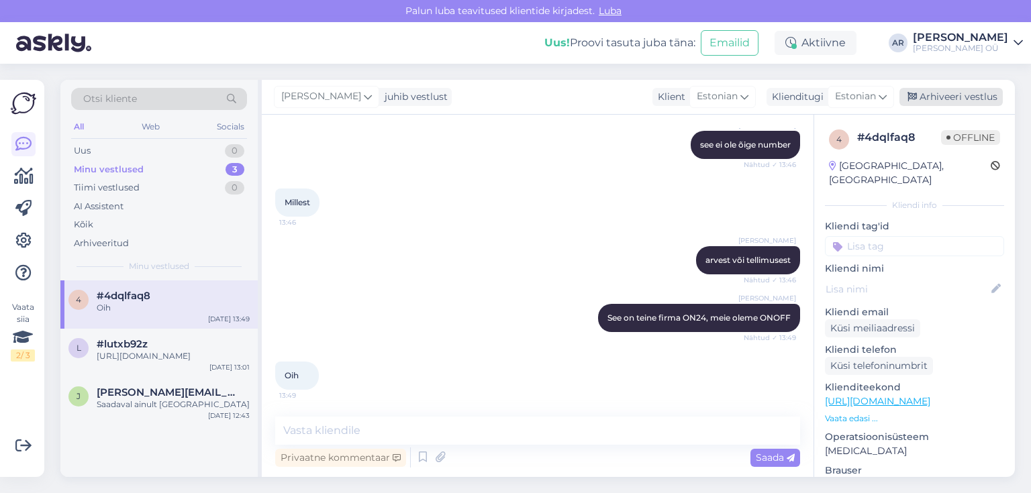
click at [961, 103] on div "Arhiveeri vestlus" at bounding box center [950, 97] width 103 height 18
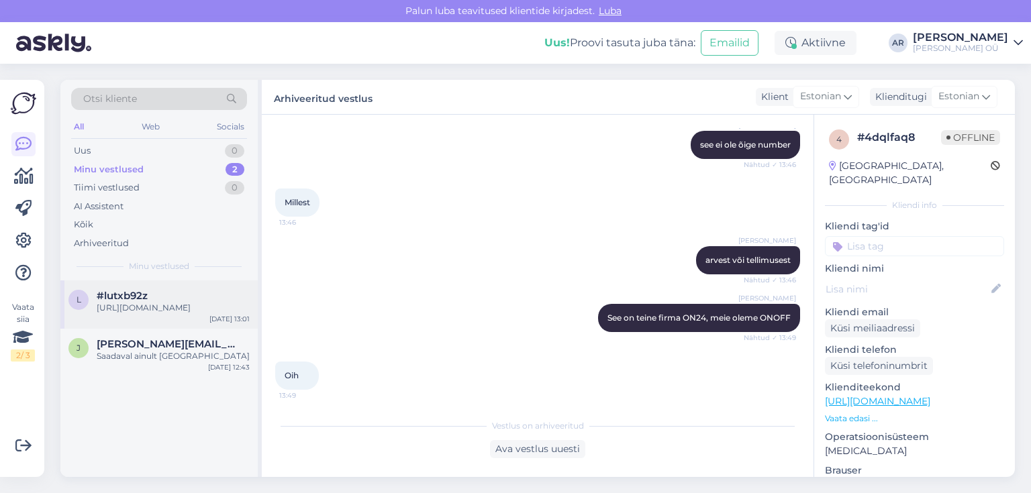
click at [161, 304] on div "[URL][DOMAIN_NAME]" at bounding box center [173, 308] width 153 height 12
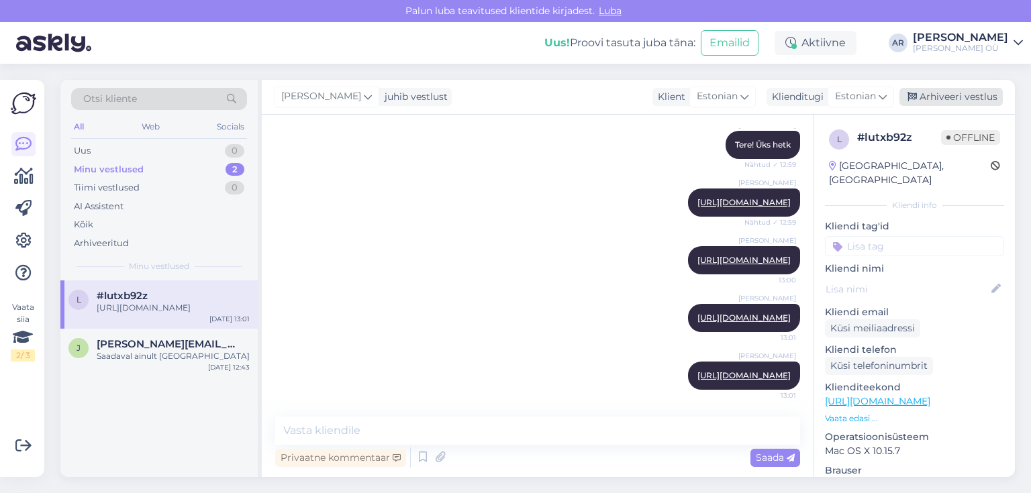
click at [950, 101] on div "Arhiveeri vestlus" at bounding box center [950, 97] width 103 height 18
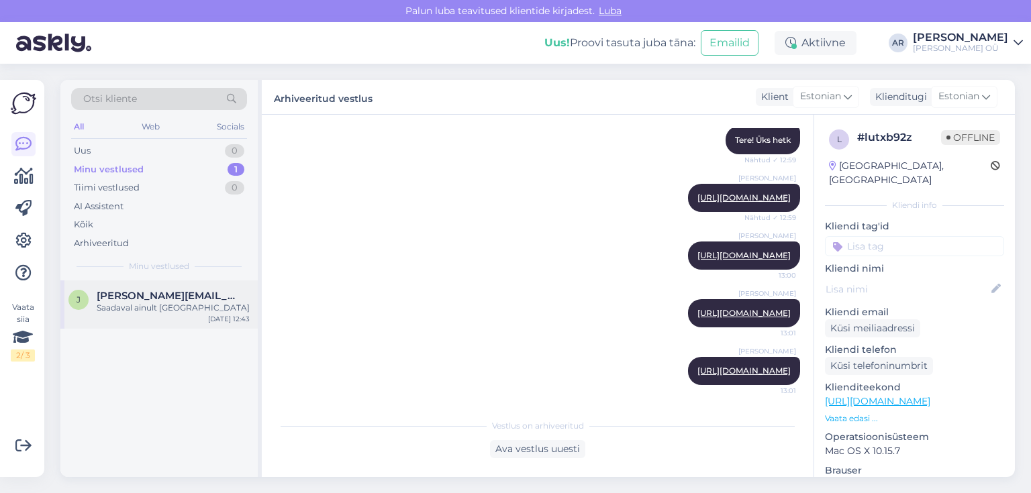
click at [166, 314] on div "[PERSON_NAME] [PERSON_NAME][EMAIL_ADDRESS][DOMAIN_NAME] Saadaval ainult [GEOGRA…" at bounding box center [158, 304] width 197 height 48
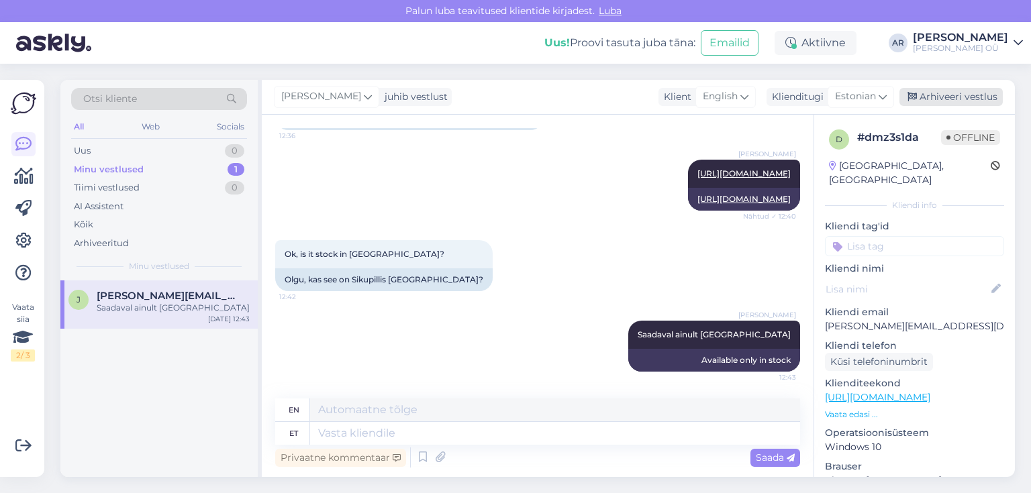
click at [968, 99] on div "Arhiveeri vestlus" at bounding box center [950, 97] width 103 height 18
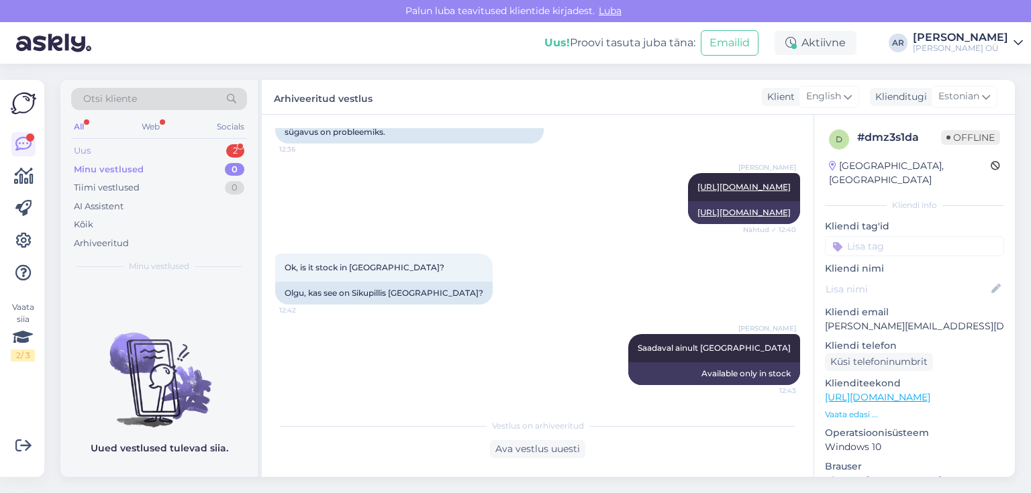
click at [138, 148] on div "Uus 2" at bounding box center [159, 151] width 176 height 19
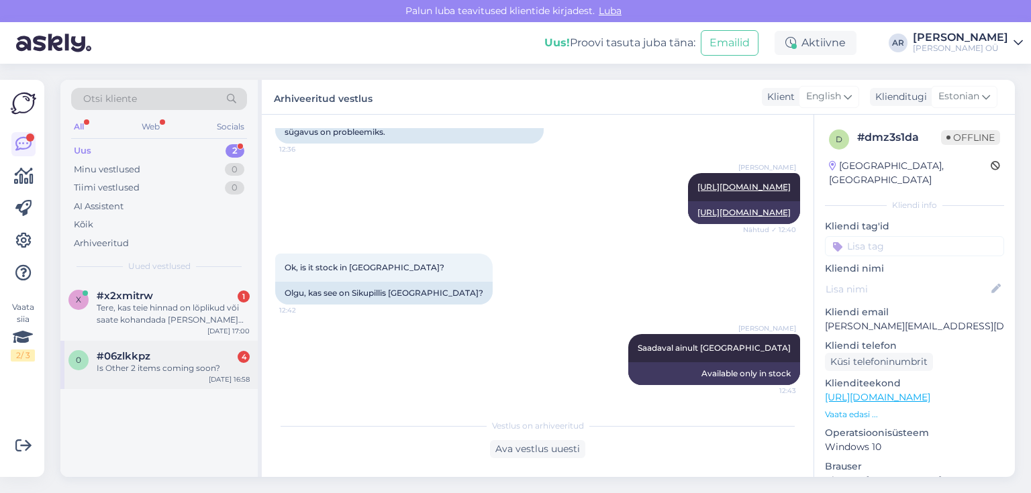
click at [158, 363] on div "Is Other 2 items coming soon?" at bounding box center [173, 368] width 153 height 12
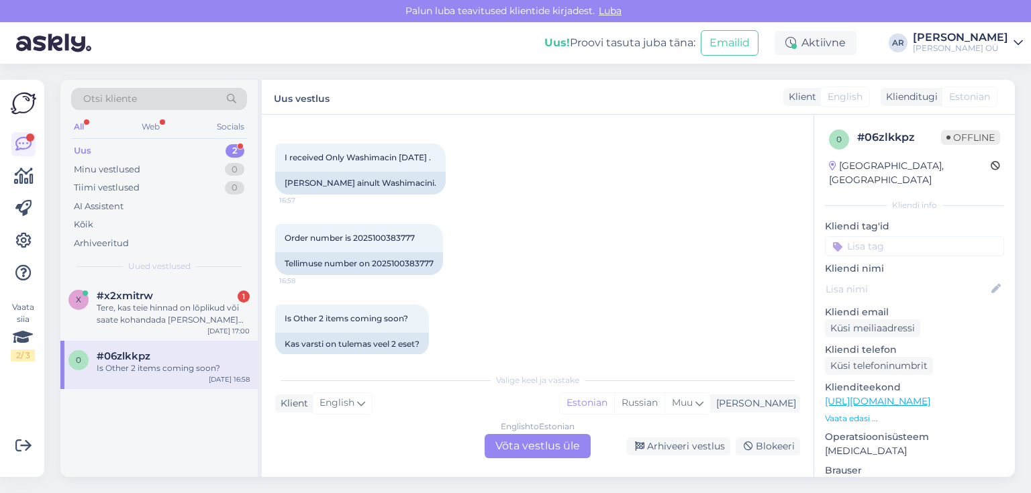
scroll to position [1283, 0]
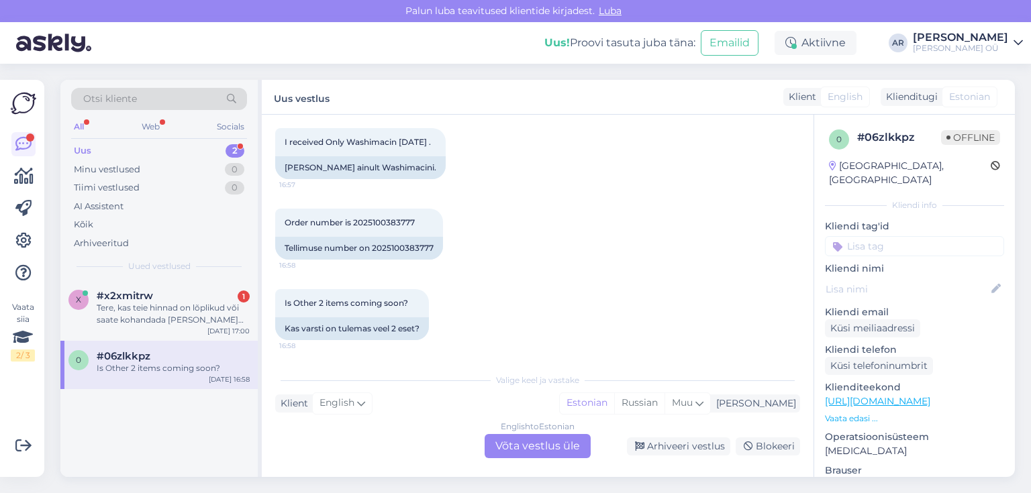
click at [513, 437] on div "English to Estonian Võta vestlus üle" at bounding box center [537, 446] width 106 height 24
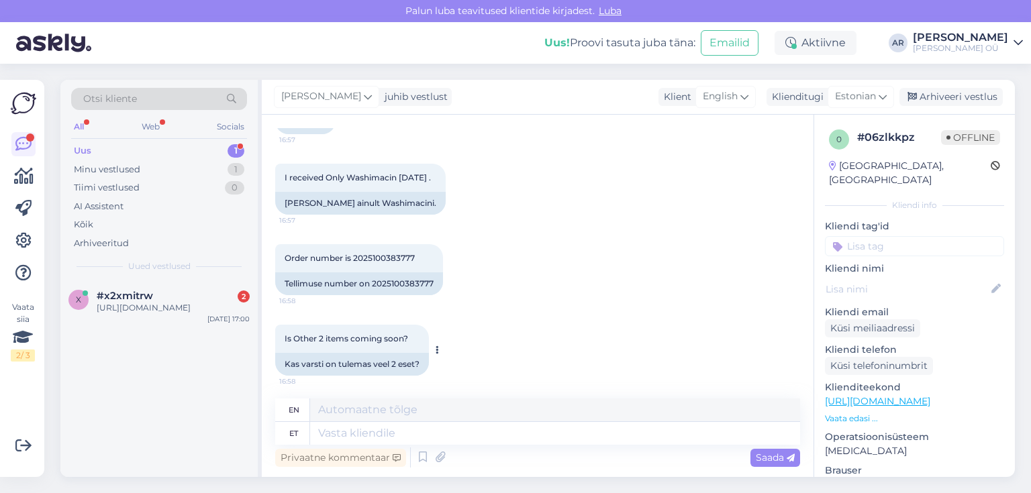
scroll to position [1251, 0]
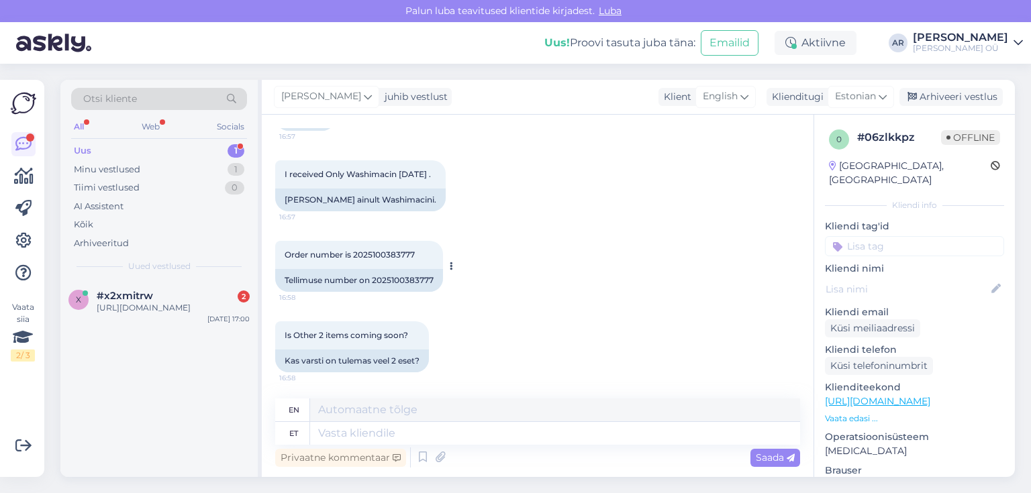
click at [398, 278] on div "Tellimuse number on 2025100383777" at bounding box center [359, 280] width 168 height 23
copy div "2025100383777"
click at [362, 439] on textarea at bounding box center [555, 433] width 490 height 23
type textarea "Tere!"
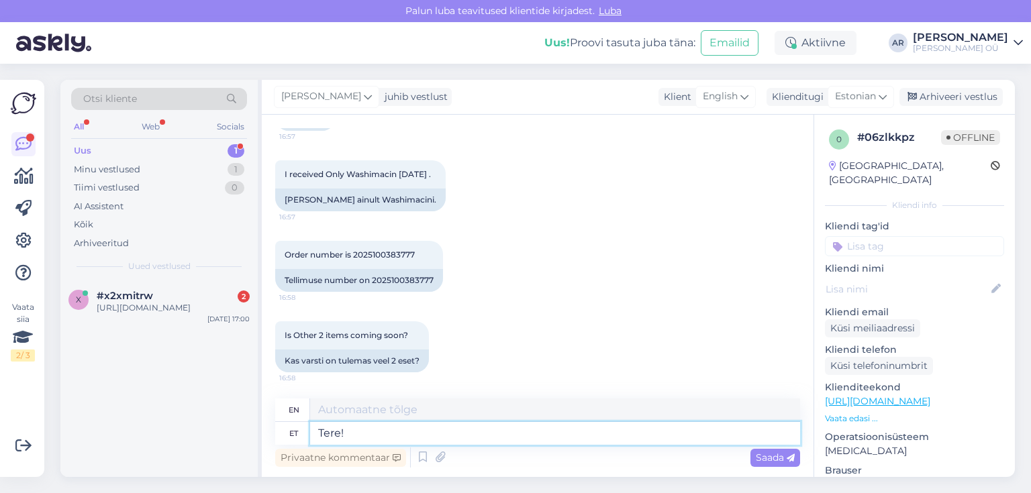
type textarea "Hello!"
type textarea "Tere! [GEOGRAPHIC_DATA]"
type textarea "Hello! Yes"
type textarea "Tere! [GEOGRAPHIC_DATA],"
type textarea "Hello! Yes,"
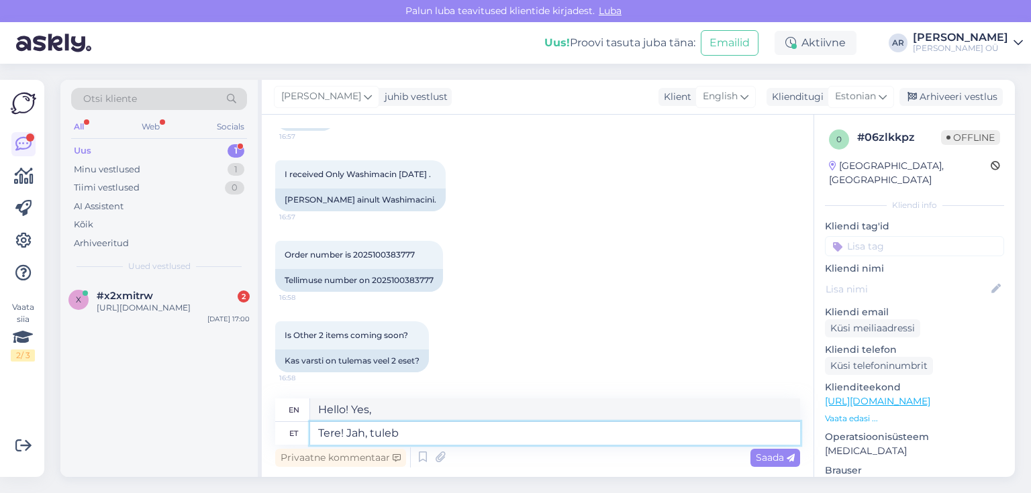
type textarea "Tere! Jah, tuleb"
type textarea "Hello! Yes, it will be."
type textarea "Tere! Jah, tuleb veel"
type textarea "Hello! Yes, there is more to come."
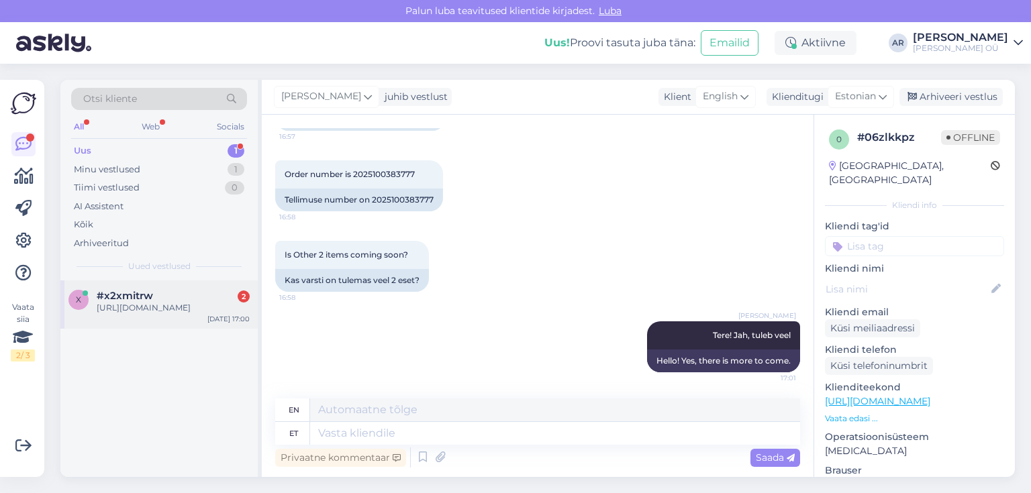
drag, startPoint x: 144, startPoint y: 307, endPoint x: 193, endPoint y: 309, distance: 49.0
click at [144, 307] on div "[URL][DOMAIN_NAME]" at bounding box center [173, 308] width 153 height 12
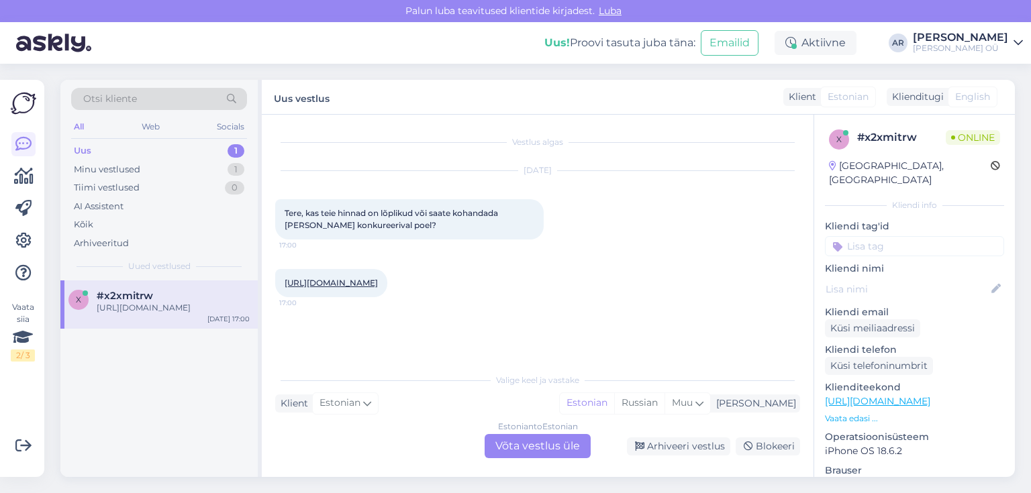
click at [521, 446] on div "Estonian to Estonian Võta vestlus üle" at bounding box center [537, 446] width 106 height 24
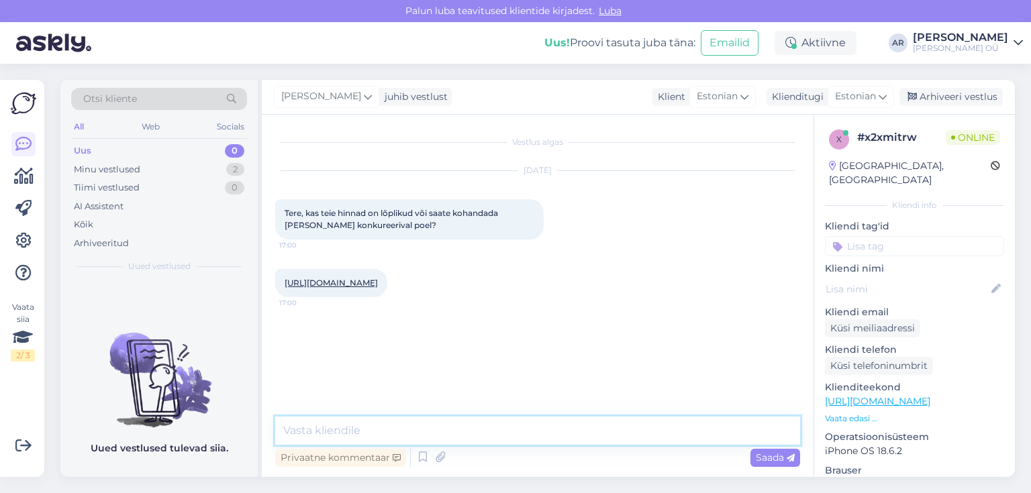
click at [480, 441] on textarea at bounding box center [537, 431] width 525 height 28
click at [354, 282] on link "[URL][DOMAIN_NAME]" at bounding box center [330, 283] width 93 height 10
click at [342, 427] on textarea at bounding box center [537, 431] width 525 height 28
type textarea "Tere! Hinnad on lõplikud"
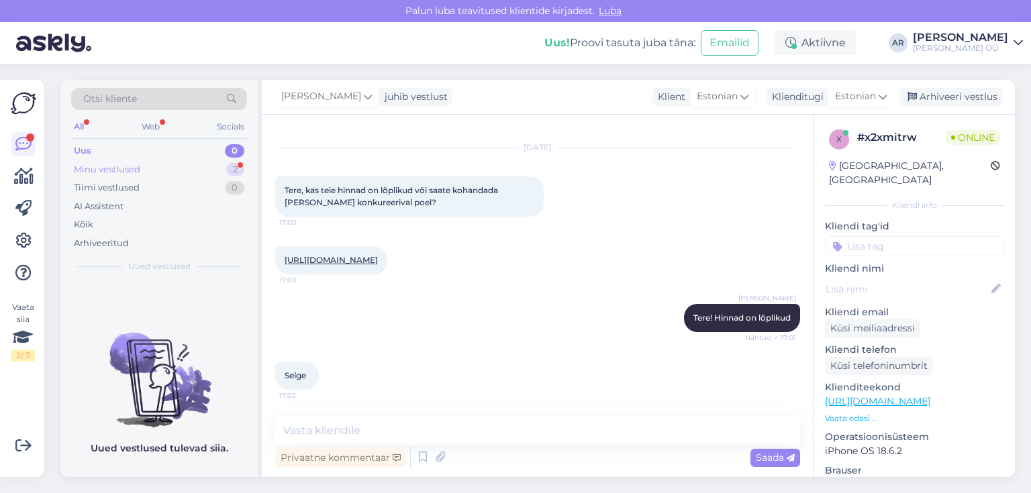
click at [173, 168] on div "Minu vestlused 2" at bounding box center [159, 169] width 176 height 19
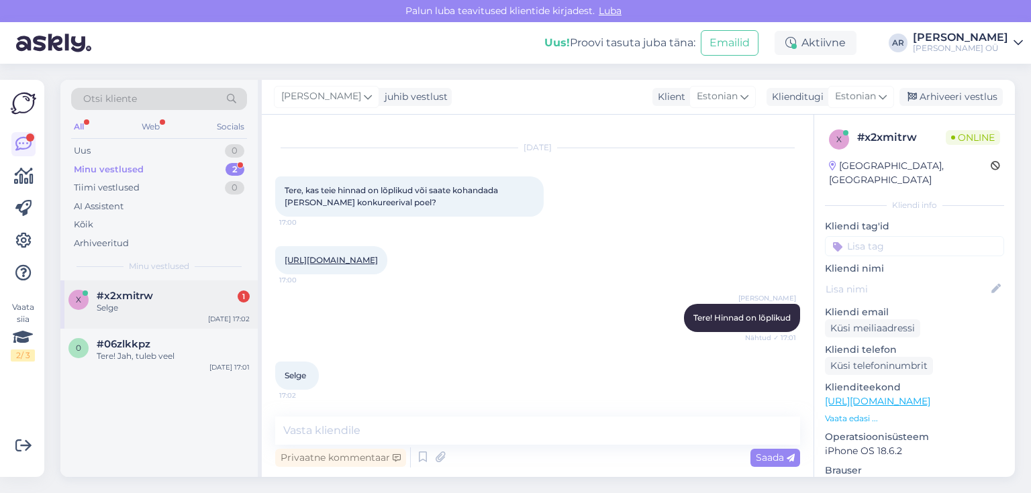
click at [175, 298] on div "#x2xmitrw 1" at bounding box center [173, 296] width 153 height 12
click at [945, 93] on div "Arhiveeri vestlus" at bounding box center [950, 97] width 103 height 18
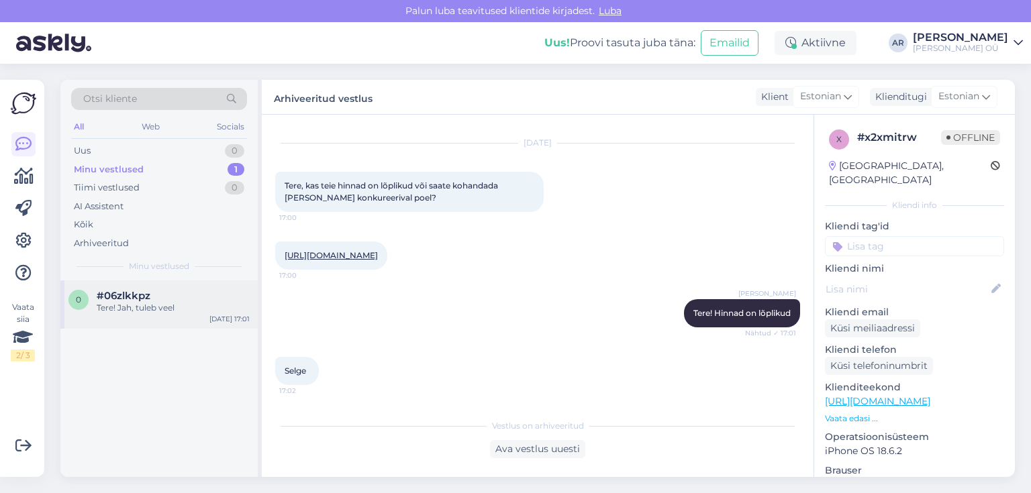
click at [160, 304] on div "Tere! Jah, tuleb veel" at bounding box center [173, 308] width 153 height 12
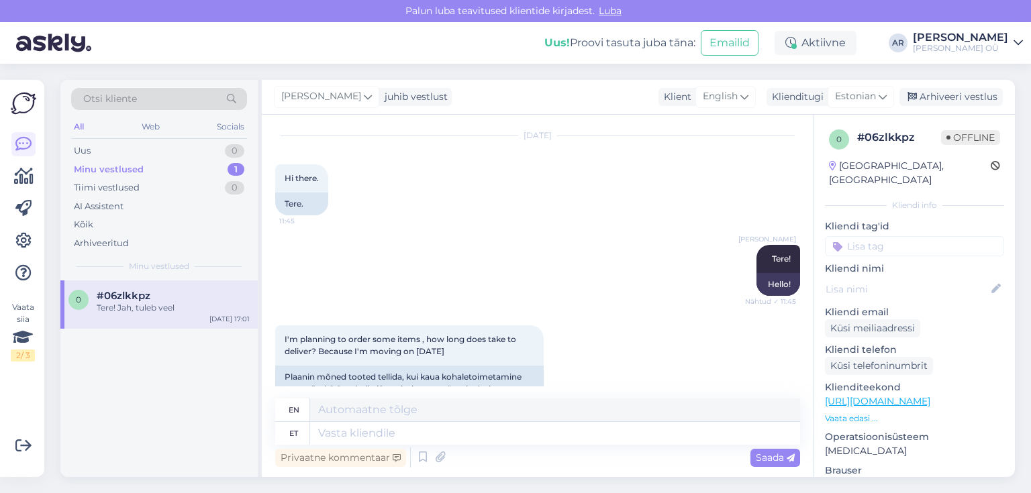
scroll to position [1331, 0]
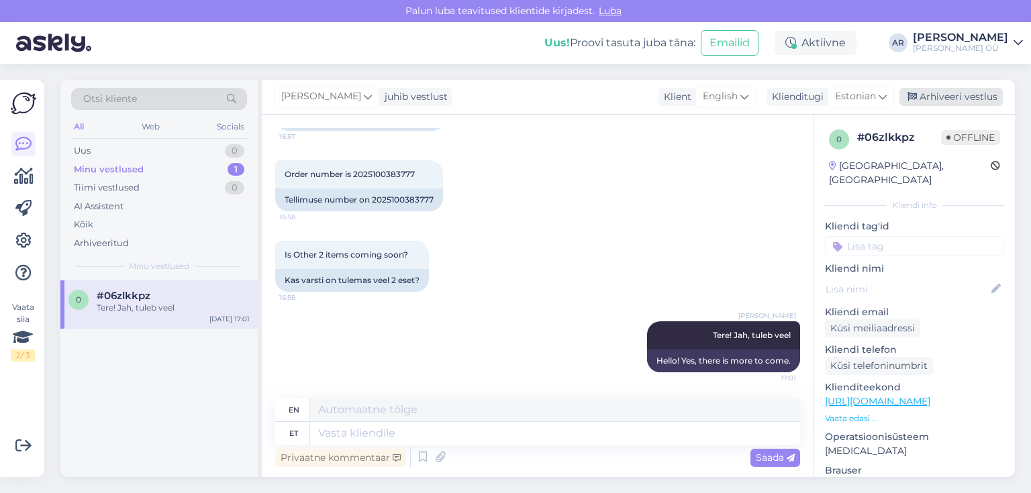
click at [937, 98] on div "Arhiveeri vestlus" at bounding box center [950, 97] width 103 height 18
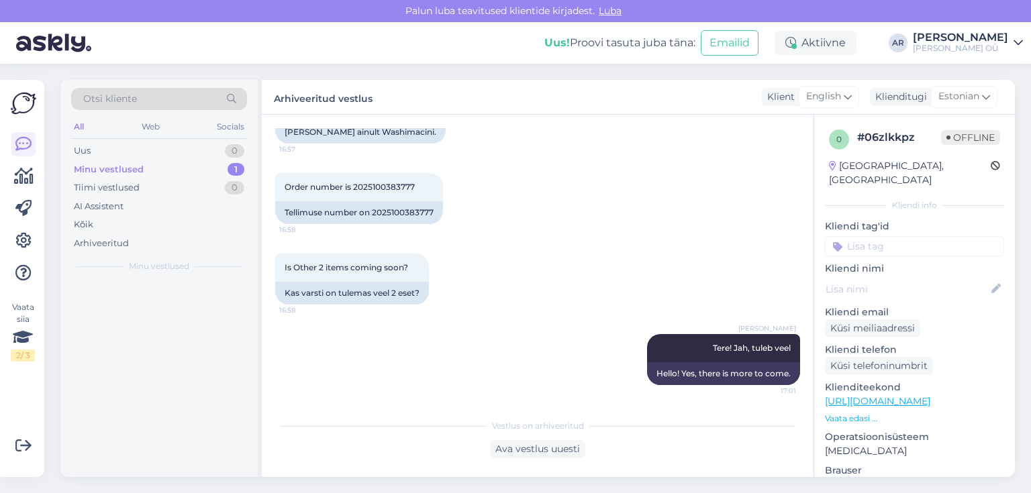
scroll to position [1318, 0]
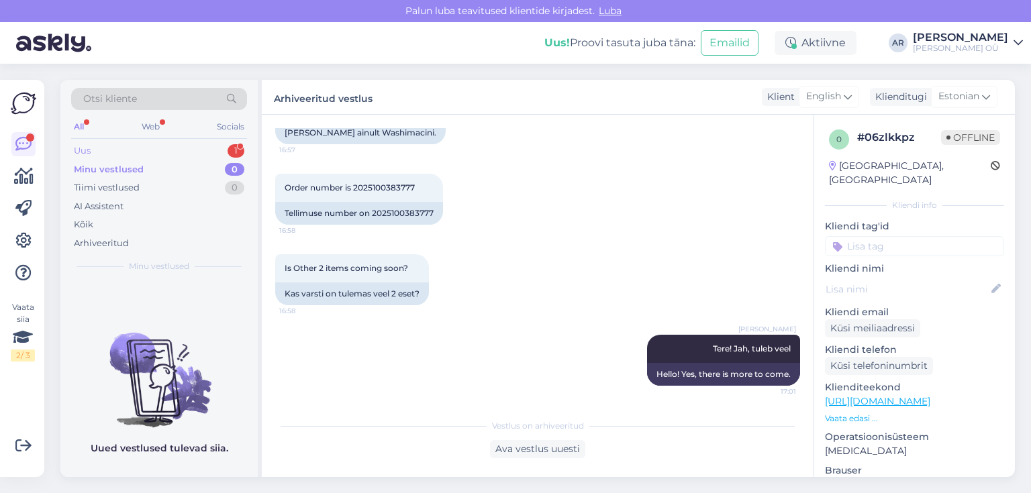
click at [177, 144] on div "Uus 1" at bounding box center [159, 151] width 176 height 19
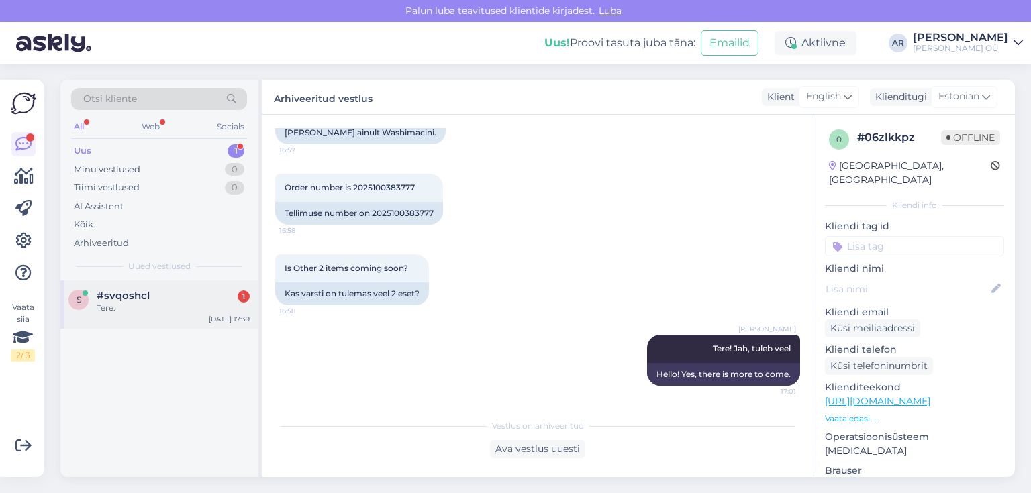
click at [146, 319] on div "s #svqoshcl 1 Tere. [DATE] 17:39" at bounding box center [158, 304] width 197 height 48
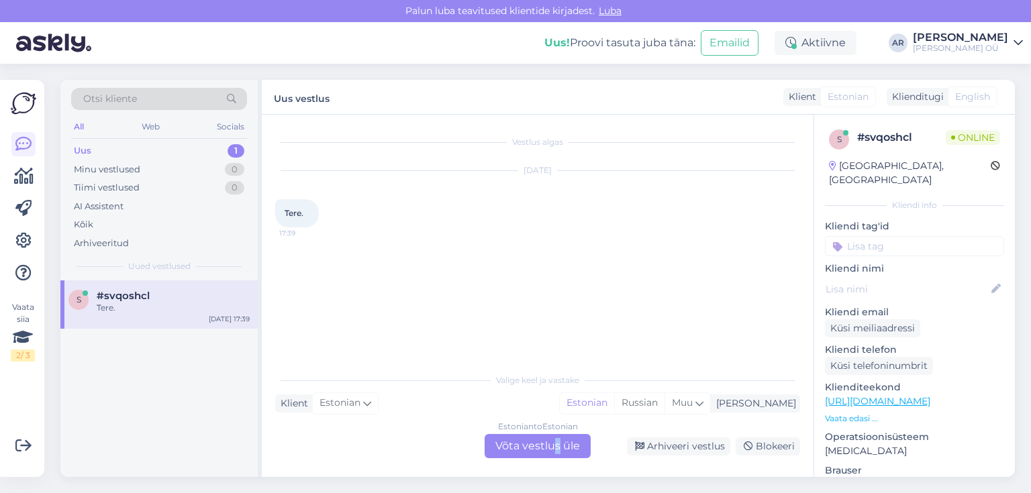
click at [556, 440] on div "Estonian to Estonian Võta vestlus üle" at bounding box center [537, 446] width 106 height 24
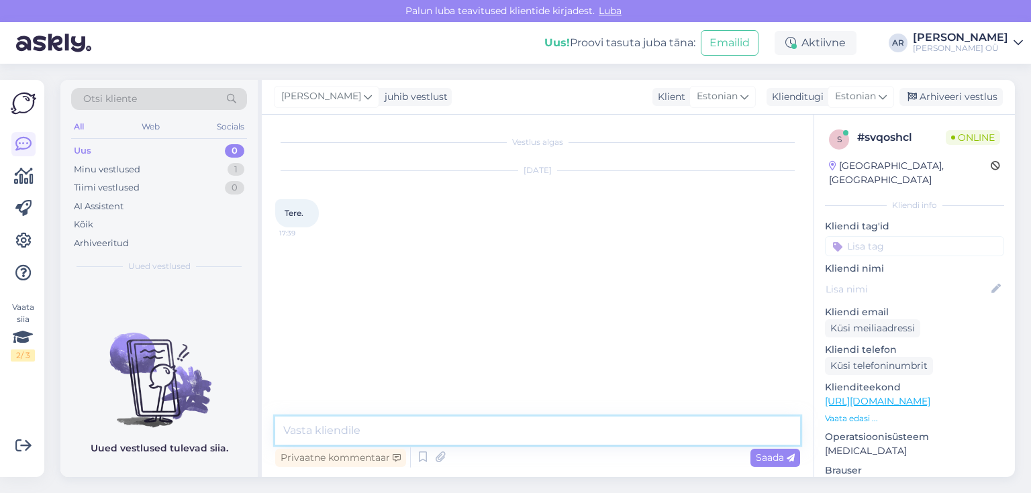
click at [558, 442] on textarea at bounding box center [537, 431] width 525 height 28
type textarea "Tere!"
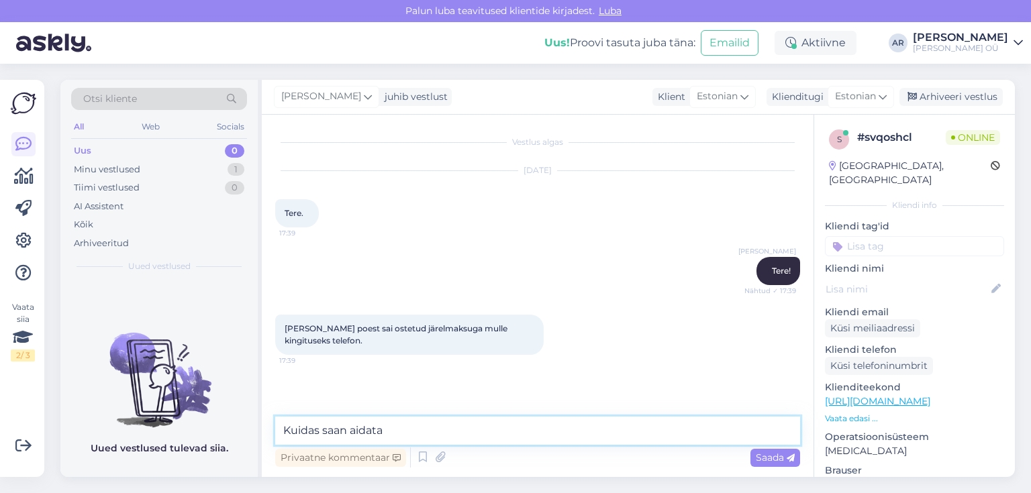
type textarea "Kuidas saan aidata?"
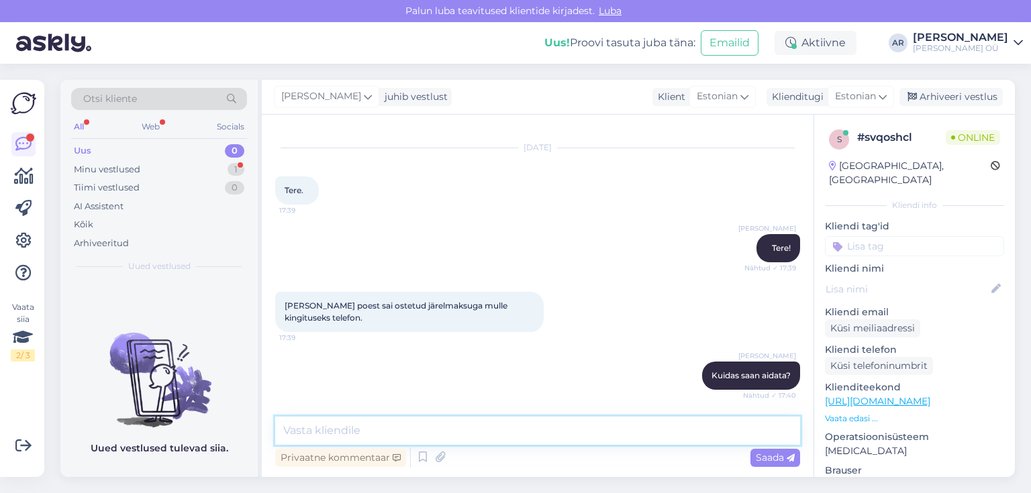
scroll to position [93, 0]
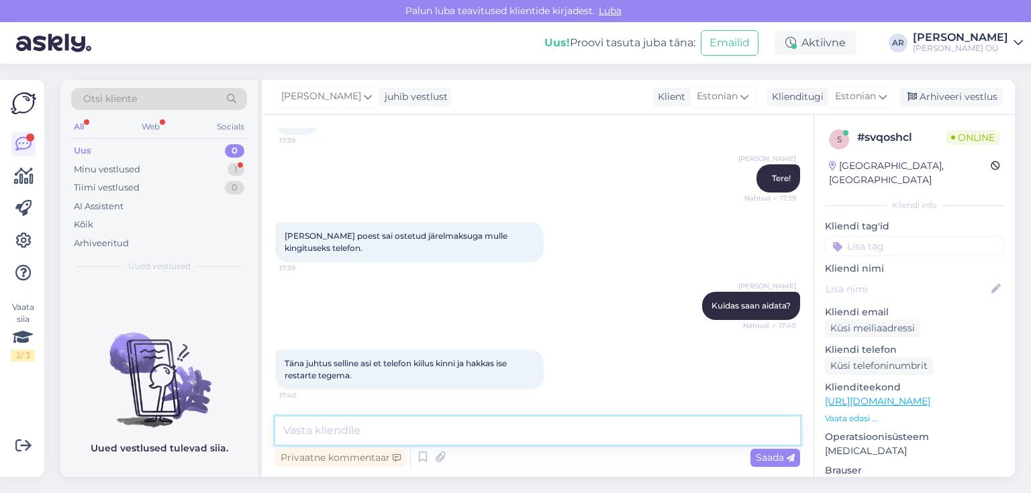
click at [499, 420] on textarea at bounding box center [537, 431] width 525 height 28
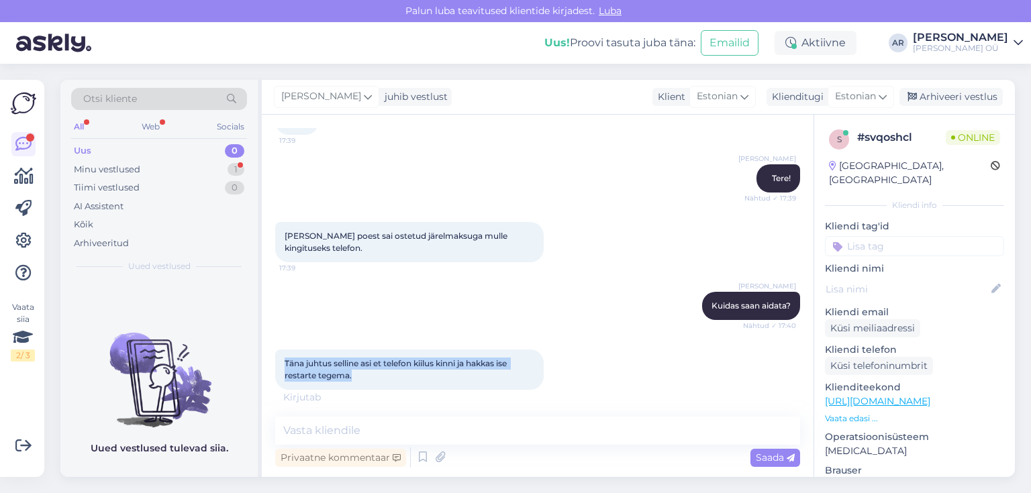
drag, startPoint x: 376, startPoint y: 378, endPoint x: 268, endPoint y: 354, distance: 110.0
click at [268, 354] on div "Vestlus algas [DATE] Tere. 17:39 [PERSON_NAME] Tere! Nähtud ✓ 17:39 Teie onoff …" at bounding box center [538, 296] width 552 height 362
copy span "Täna juhtus selline asi et telefon kiilus kinni ja hakkas ise restarte tegema."
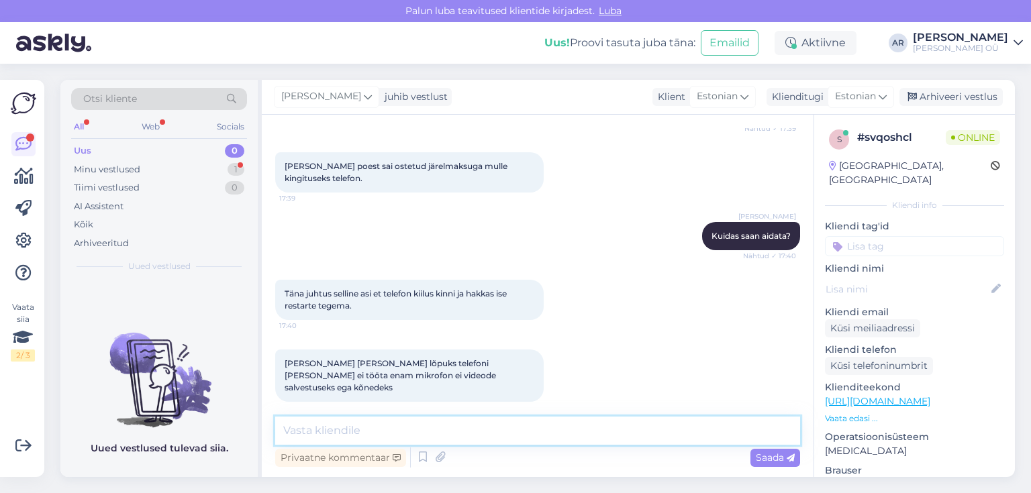
click at [377, 432] on textarea at bounding box center [537, 431] width 525 height 28
drag, startPoint x: 486, startPoint y: 375, endPoint x: 415, endPoint y: 373, distance: 71.1
click at [415, 373] on div "[PERSON_NAME] [PERSON_NAME] lõpuks telefoni [PERSON_NAME] ei tööta enam mikrofo…" at bounding box center [409, 376] width 268 height 52
click at [386, 425] on textarea at bounding box center [537, 431] width 525 height 28
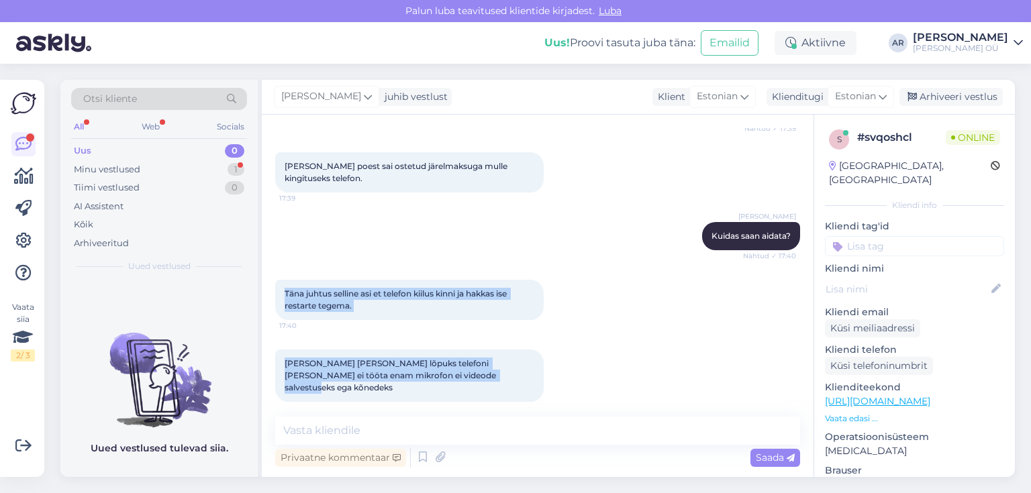
drag, startPoint x: 482, startPoint y: 373, endPoint x: 286, endPoint y: 292, distance: 212.7
click at [286, 292] on div "Vestlus algas [DATE] Tere. 17:39 [PERSON_NAME] Tere! Nähtud ✓ 17:39 Teie onoff …" at bounding box center [543, 266] width 537 height 276
copy div "Täna juhtus selline asi et telefon kiilus kinni ja hakkas ise restarte tegema. …"
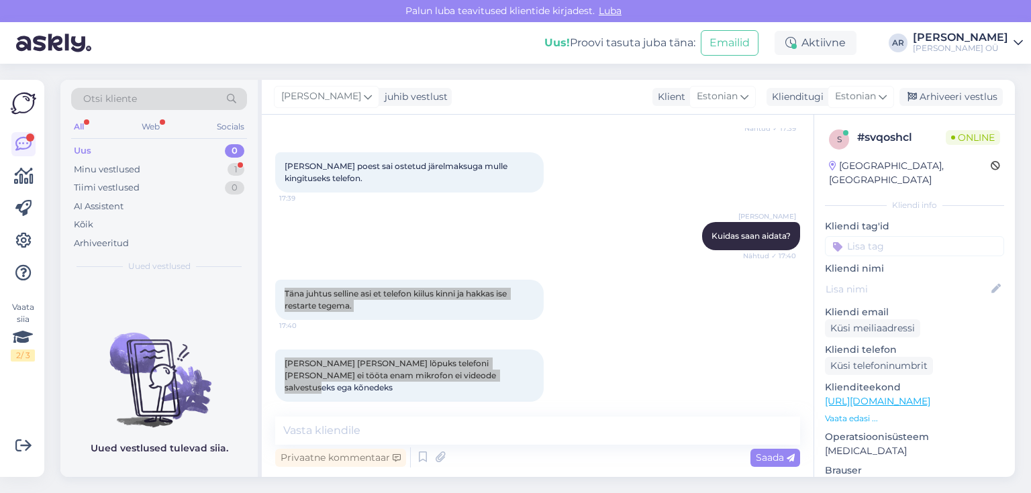
scroll to position [244, 0]
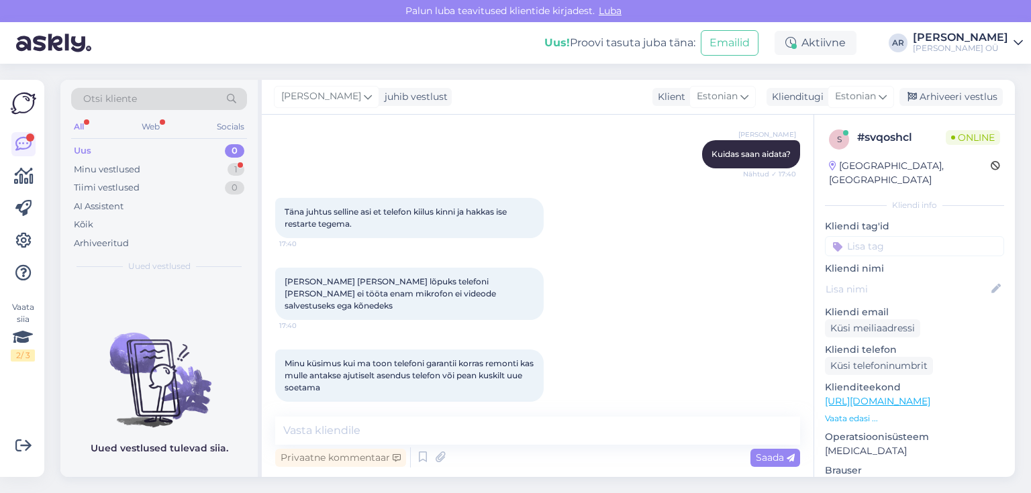
click at [370, 378] on div "Minu küsimus kui ma toon telefoni garantii korras remonti kas mulle antakse aju…" at bounding box center [409, 376] width 268 height 52
click at [327, 425] on textarea at bounding box center [537, 431] width 525 height 28
click at [333, 428] on textarea at bounding box center [537, 431] width 525 height 28
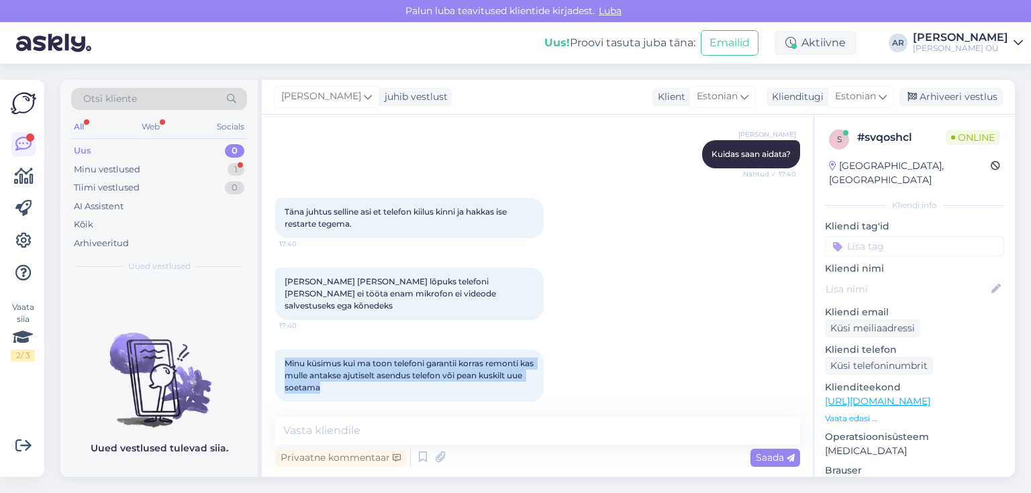
drag, startPoint x: 346, startPoint y: 378, endPoint x: 264, endPoint y: 341, distance: 89.8
click at [263, 340] on div "Vestlus algas [DATE] Tere. 17:39 [PERSON_NAME] Tere! Nähtud ✓ 17:39 Teie onoff …" at bounding box center [538, 296] width 552 height 362
copy span "Minu küsimus kui ma toon telefoni garantii korras remonti kas mulle antakse aju…"
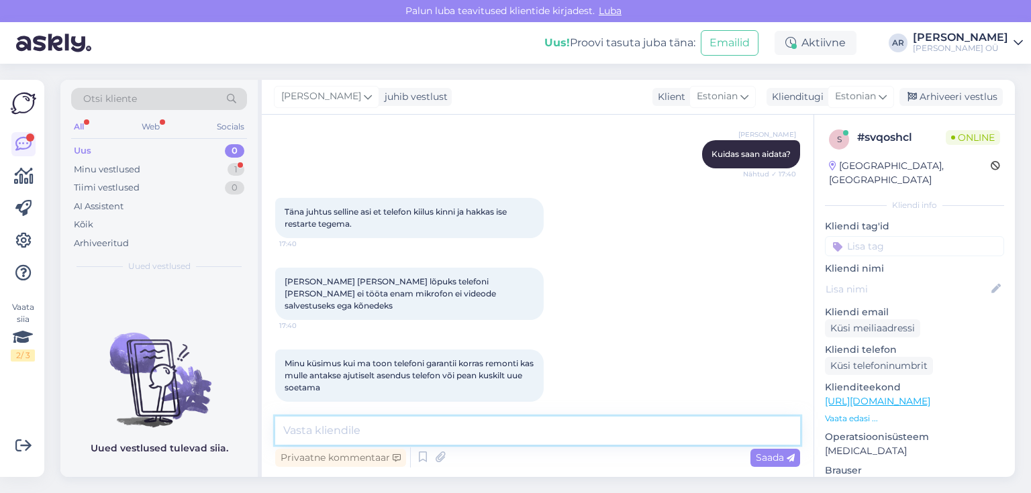
click at [331, 424] on textarea at bounding box center [537, 431] width 525 height 28
paste textarea "Me ei [PERSON_NAME] garantiiremondi ajaks asendustelefoni."
click at [287, 428] on textarea "Me ei [PERSON_NAME] garantiiremondi ajaks asendustelefoni." at bounding box center [537, 431] width 525 height 28
click at [293, 429] on textarea "Me ei [PERSON_NAME] garantiiremondi ajaks asendustelefoni." at bounding box center [537, 431] width 525 height 28
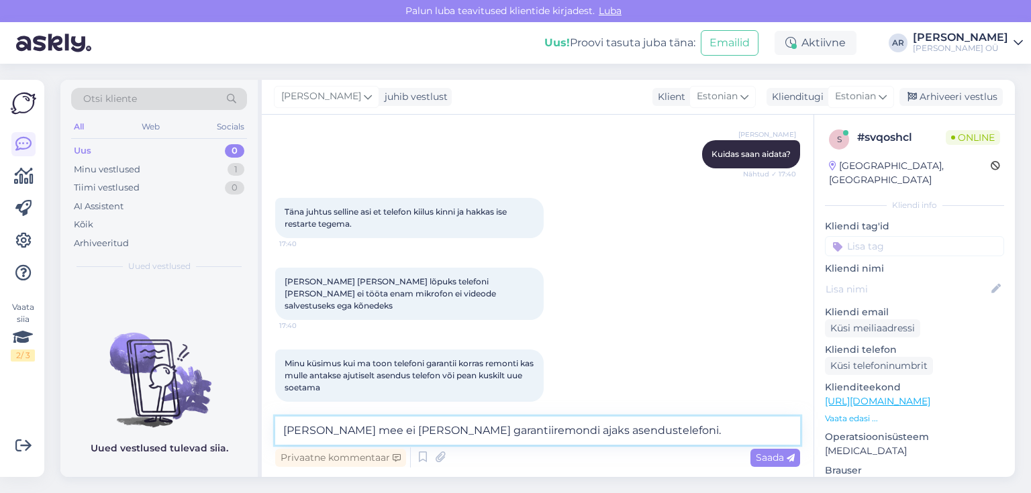
type textarea "Kahjuks me ei [PERSON_NAME] garantiiremondi ajaks asendustelefoni."
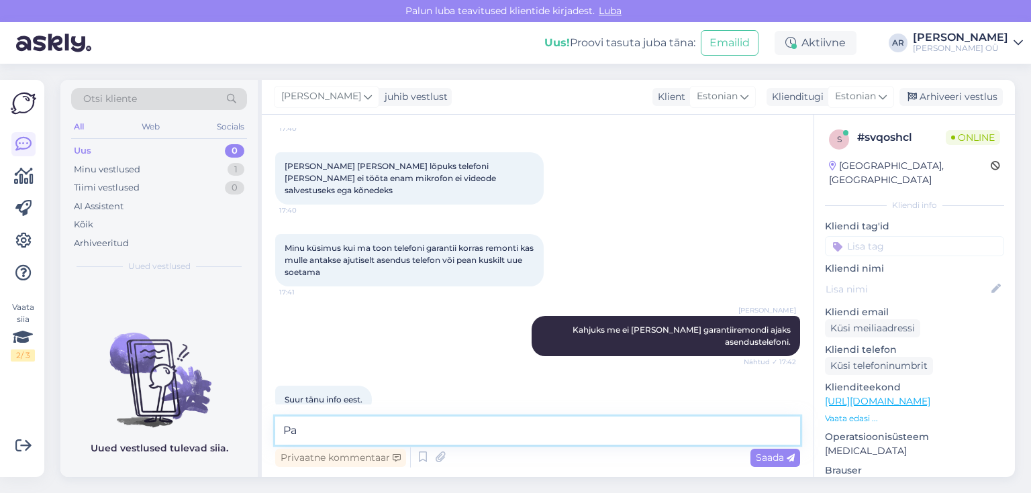
scroll to position [417, 0]
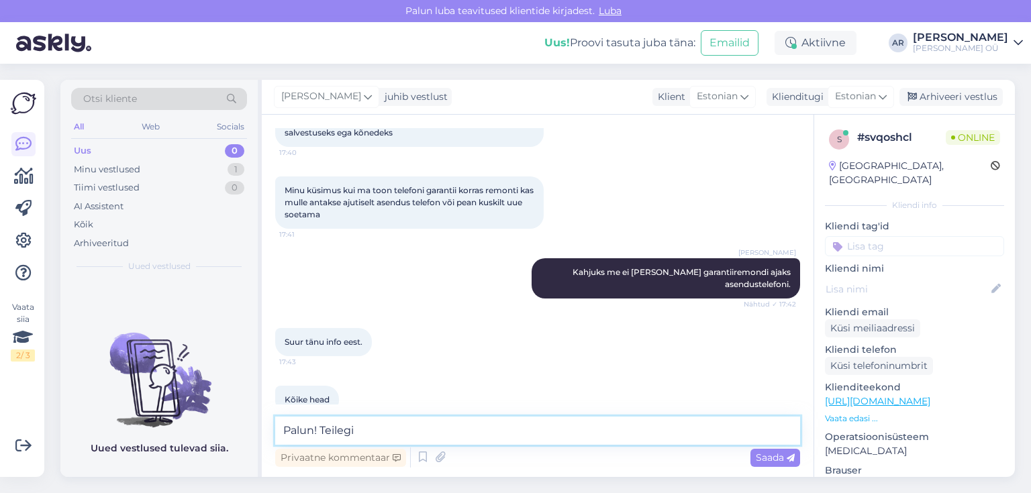
type textarea "Palun! Teilegi!"
